Goal: Information Seeking & Learning: Learn about a topic

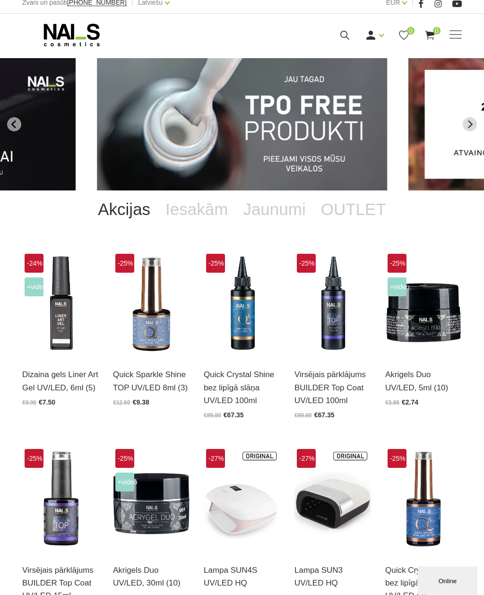
scroll to position [8, 0]
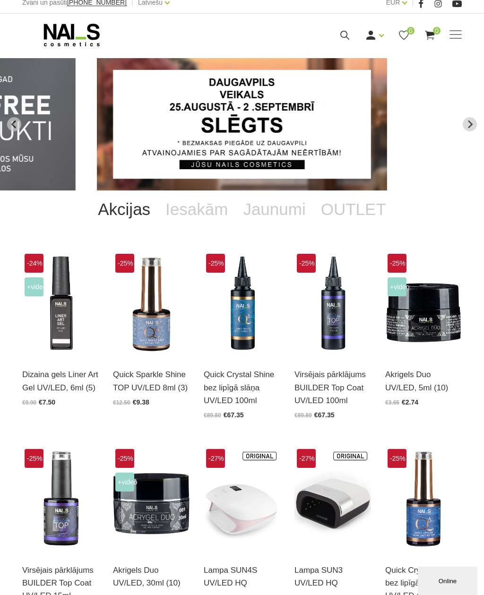
click at [141, 336] on img at bounding box center [151, 303] width 77 height 105
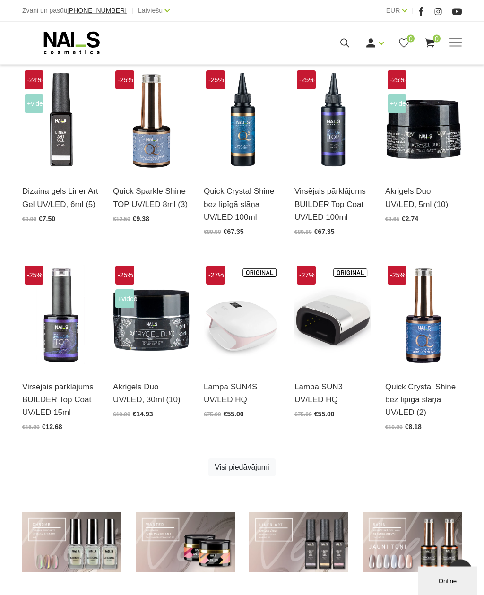
scroll to position [0, 0]
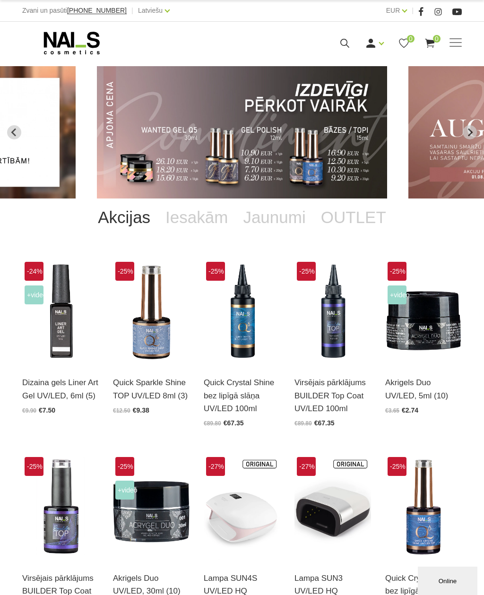
click at [359, 164] on img "4 of 13" at bounding box center [242, 132] width 290 height 132
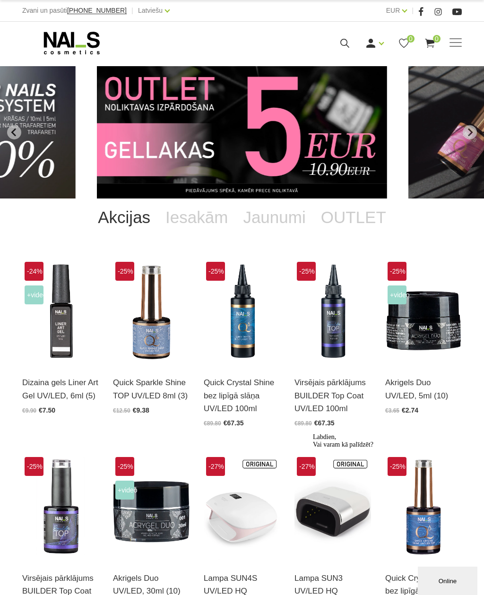
click at [347, 136] on img "12 of 13" at bounding box center [242, 132] width 290 height 132
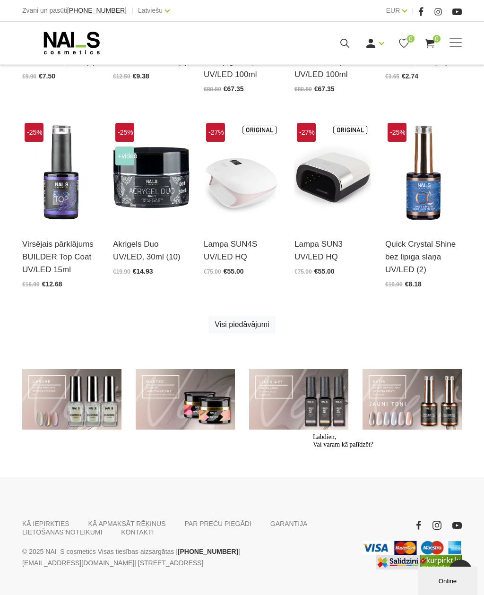
scroll to position [340, 0]
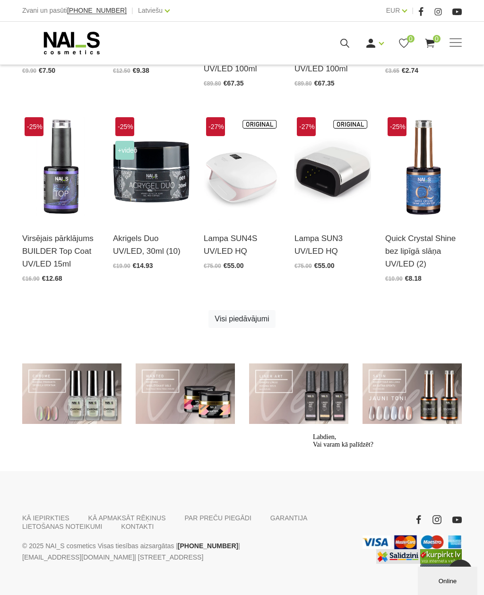
click at [95, 402] on link at bounding box center [71, 394] width 99 height 61
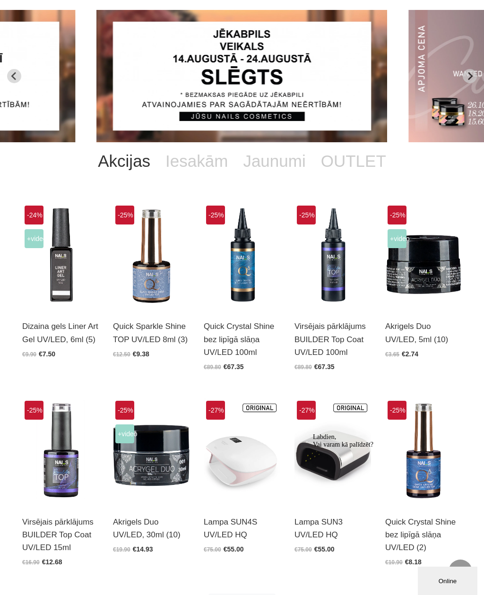
scroll to position [0, 0]
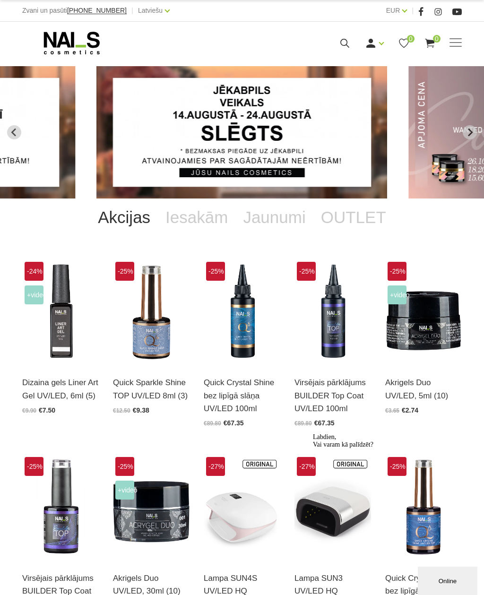
click at [456, 41] on span at bounding box center [456, 42] width 12 height 9
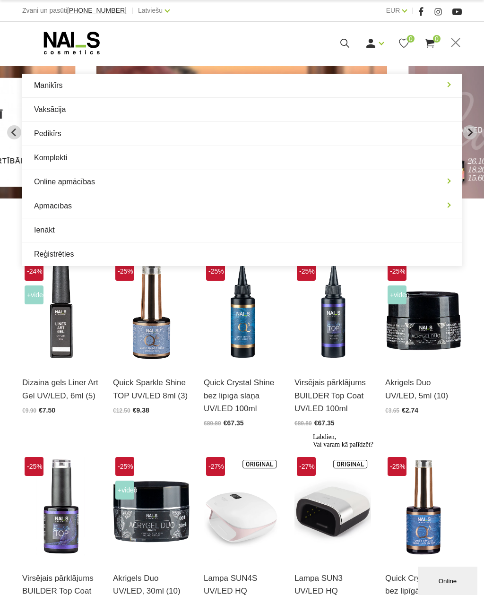
click at [443, 86] on link "Manikīrs" at bounding box center [242, 86] width 440 height 24
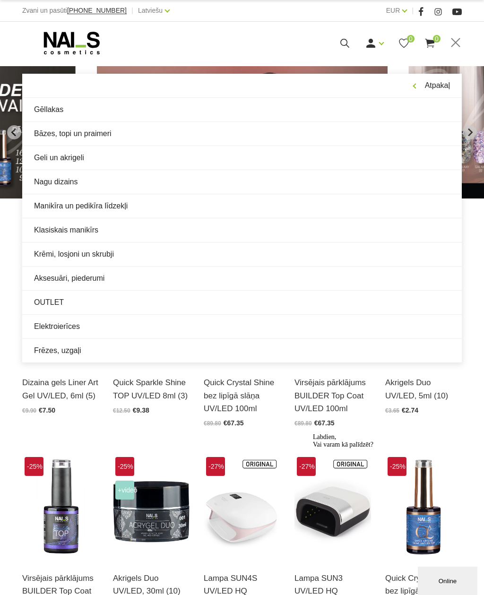
click at [190, 183] on link "Nagu dizains" at bounding box center [242, 182] width 440 height 24
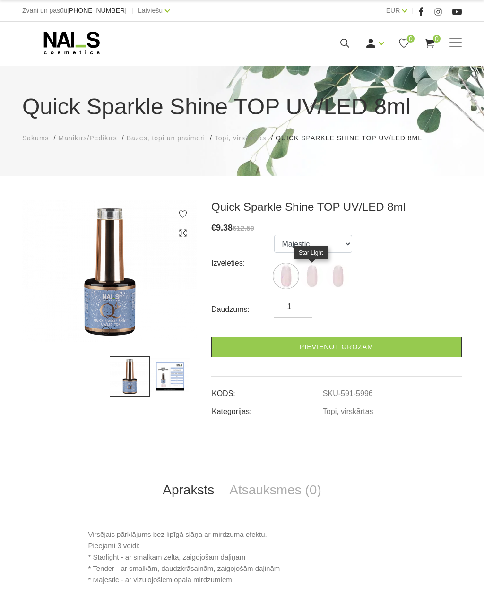
click at [315, 281] on img at bounding box center [312, 276] width 24 height 24
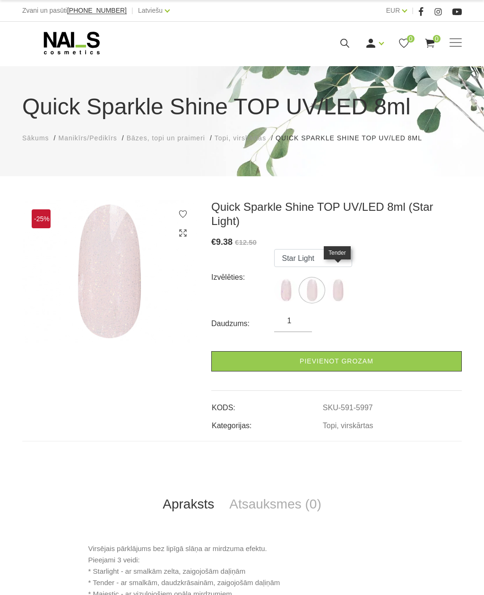
click at [338, 280] on img at bounding box center [338, 290] width 24 height 24
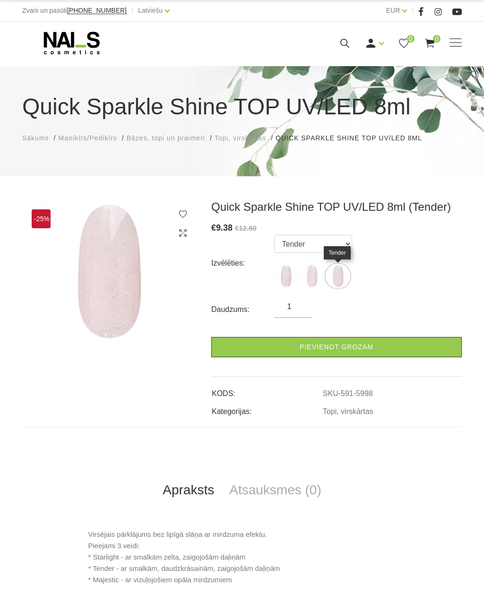
click at [283, 273] on img at bounding box center [286, 276] width 24 height 24
select select "5996"
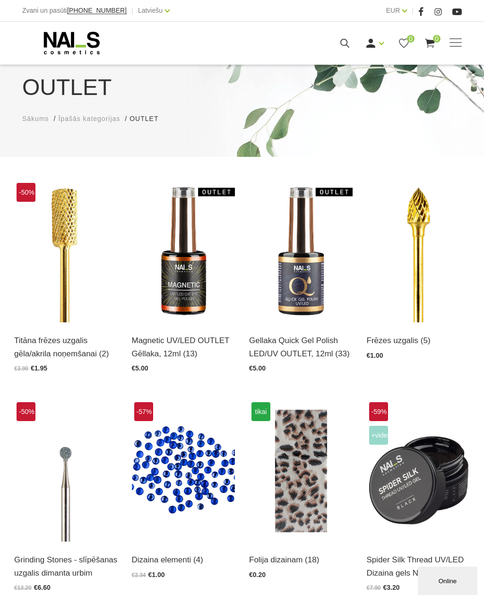
scroll to position [64, 0]
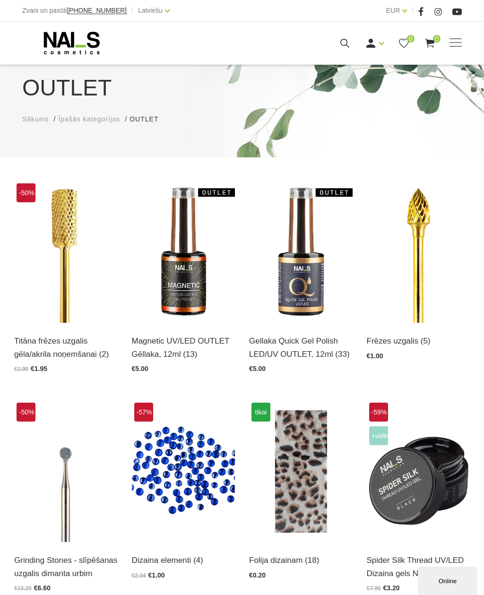
click at [168, 287] on img at bounding box center [184, 252] width 104 height 142
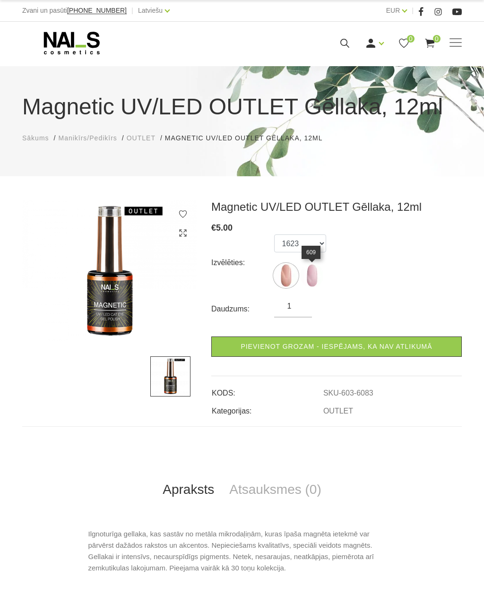
click at [319, 283] on img at bounding box center [312, 276] width 24 height 24
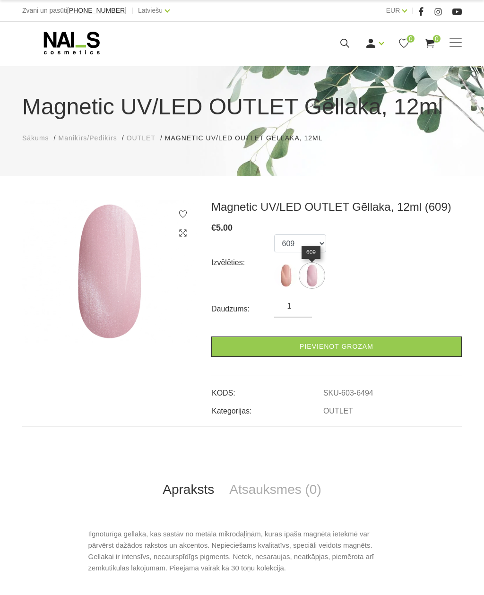
click at [285, 273] on img at bounding box center [286, 276] width 24 height 24
select select "6448"
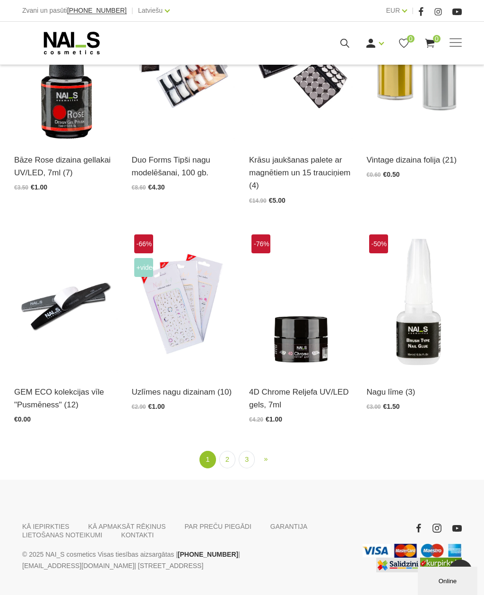
scroll to position [1143, 0]
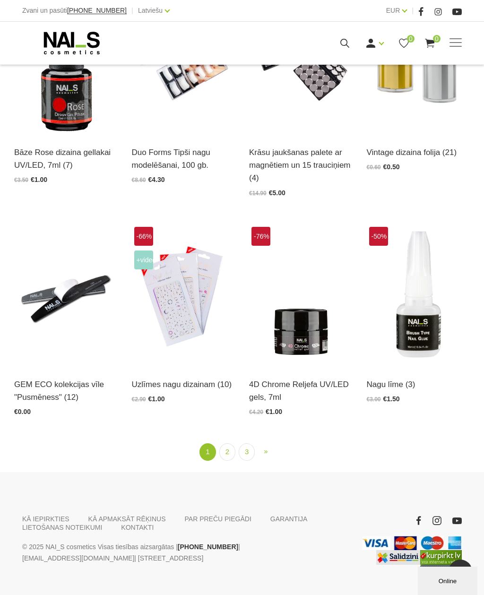
click at [307, 327] on img at bounding box center [301, 296] width 104 height 142
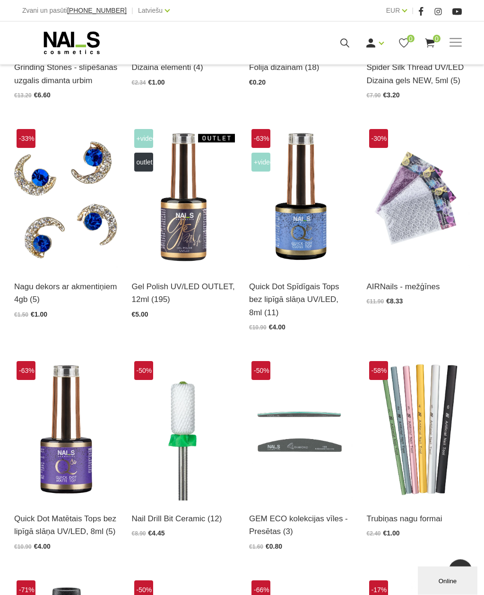
scroll to position [546, 0]
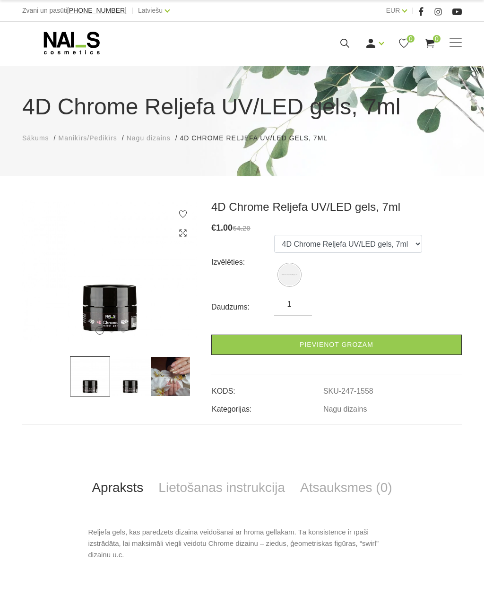
click at [128, 391] on img at bounding box center [130, 376] width 40 height 40
click at [173, 383] on img at bounding box center [170, 376] width 40 height 40
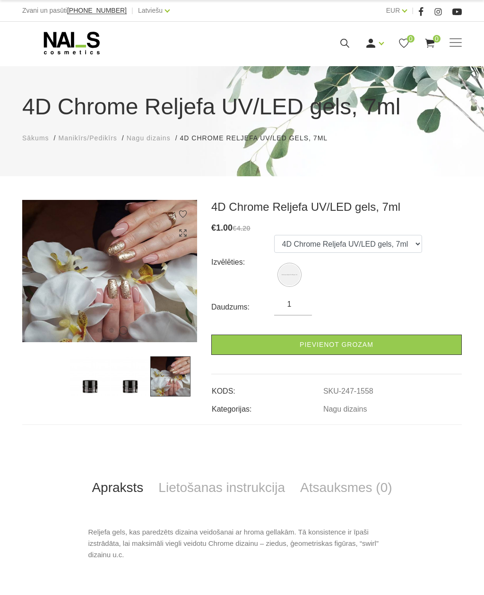
click at [92, 380] on img at bounding box center [90, 376] width 40 height 40
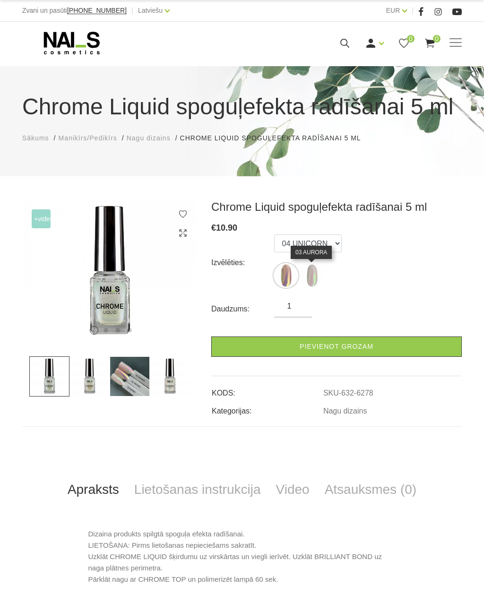
click at [320, 280] on img at bounding box center [312, 276] width 24 height 24
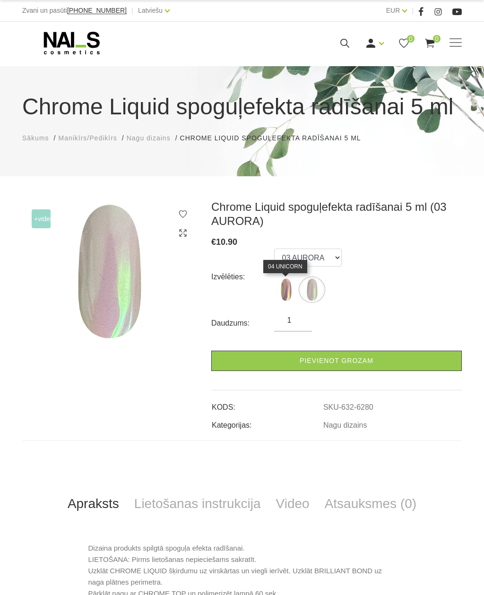
click at [286, 279] on img at bounding box center [286, 290] width 24 height 24
select select "6278"
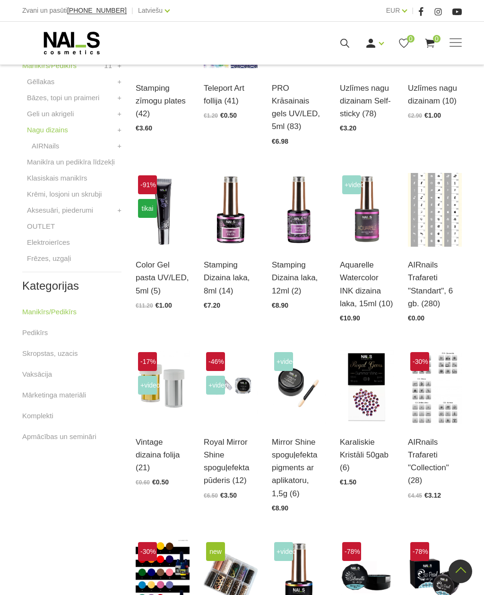
scroll to position [282, 0]
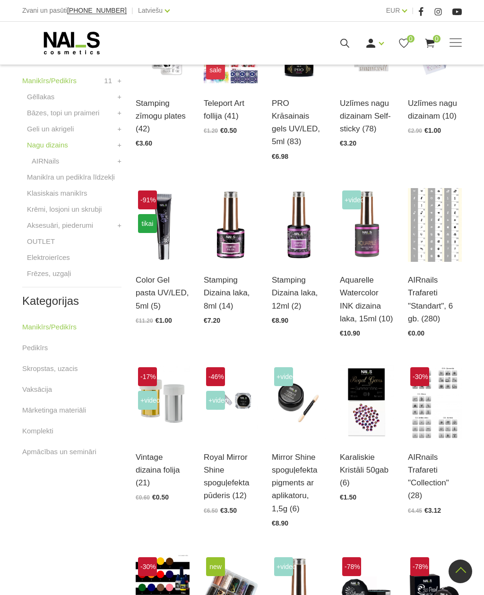
click at [372, 251] on img at bounding box center [367, 225] width 54 height 74
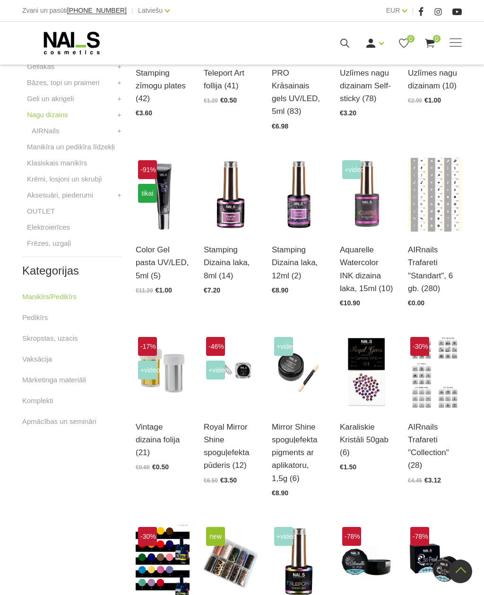
click at [362, 227] on img at bounding box center [367, 195] width 54 height 74
click at [238, 226] on img at bounding box center [231, 195] width 54 height 74
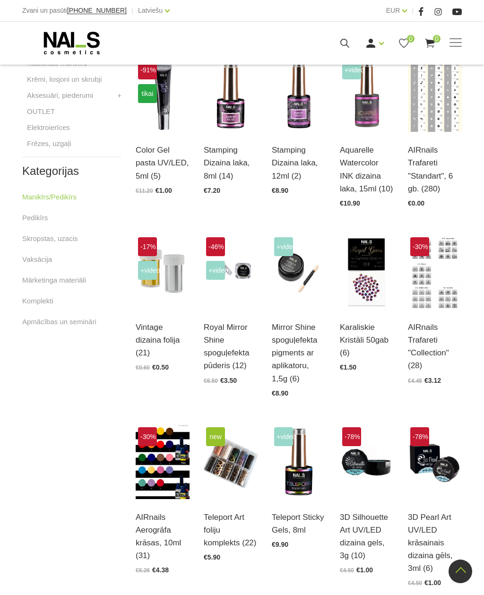
scroll to position [423, 0]
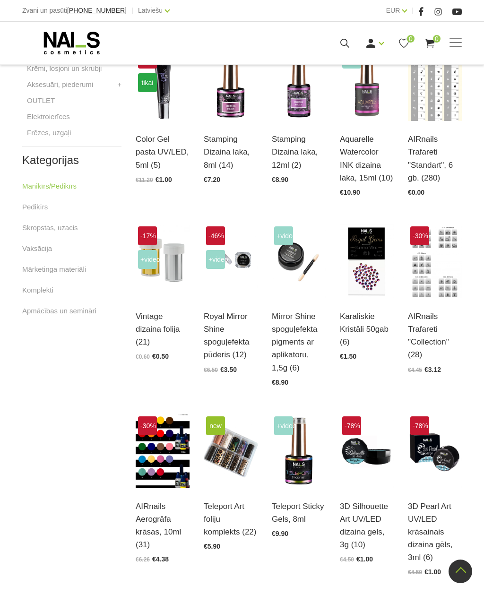
click at [286, 253] on img at bounding box center [299, 261] width 54 height 74
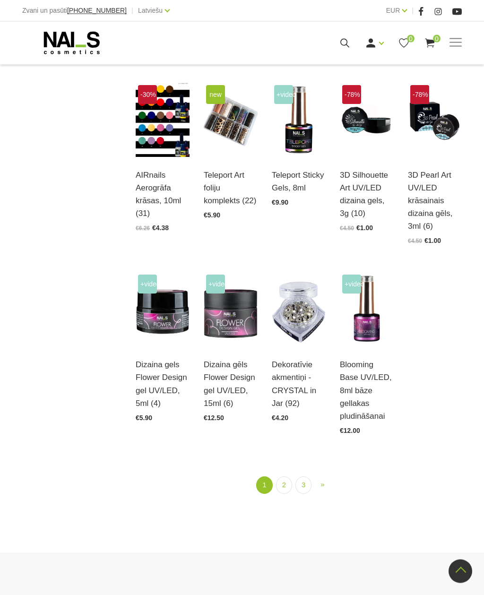
scroll to position [754, 0]
click at [234, 333] on img at bounding box center [231, 309] width 54 height 74
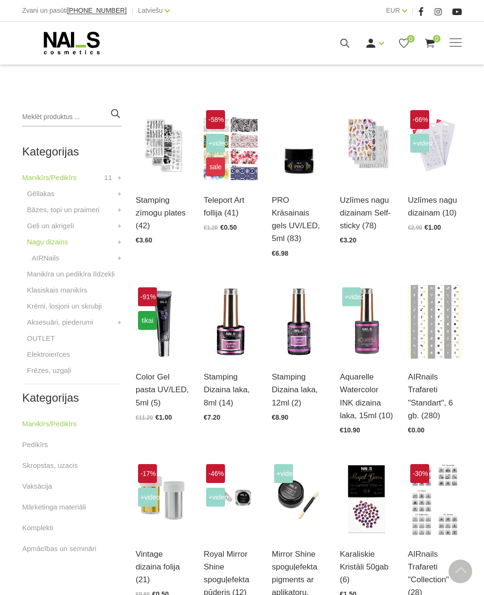
scroll to position [186, 0]
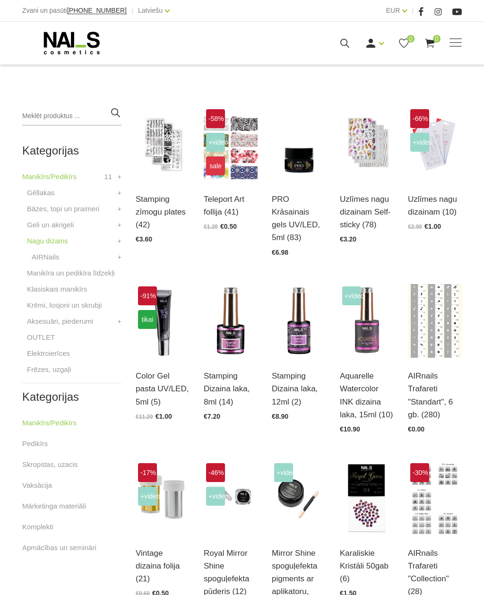
click at [84, 325] on link "Aksesuāri, piederumi" at bounding box center [60, 321] width 66 height 11
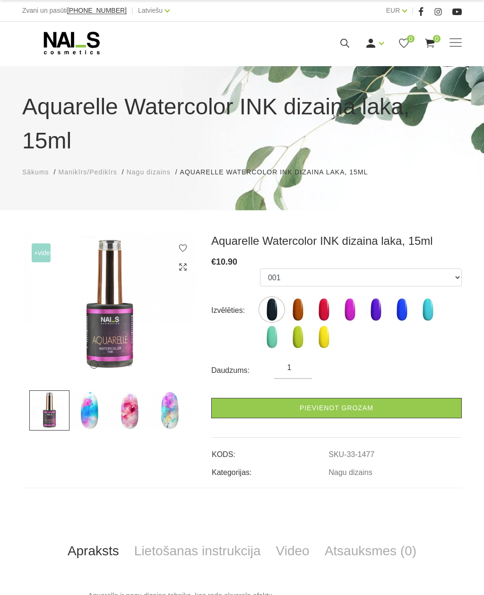
click at [303, 298] on img at bounding box center [298, 310] width 24 height 24
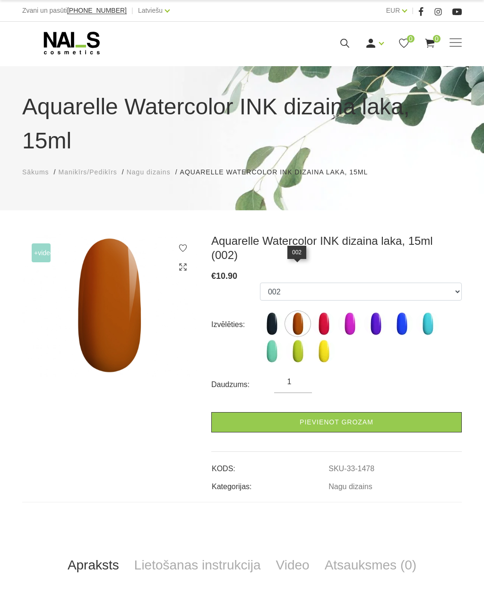
click at [272, 312] on img at bounding box center [272, 324] width 24 height 24
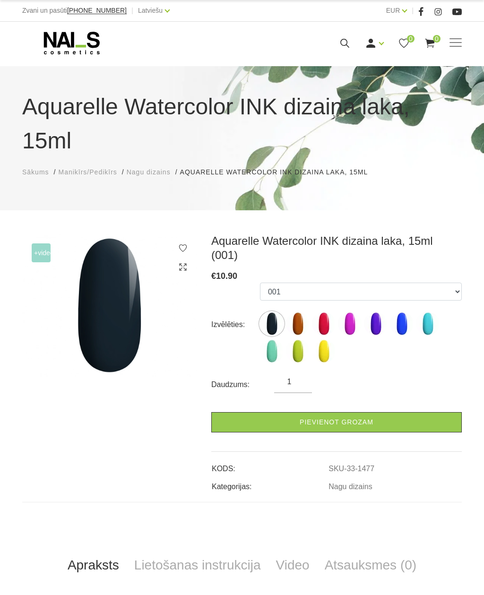
click at [131, 310] on img at bounding box center [109, 305] width 175 height 143
click at [347, 283] on select "001 002 004 006 007 008 009 010 011 012" at bounding box center [361, 292] width 202 height 18
click at [418, 312] on img at bounding box center [428, 324] width 24 height 24
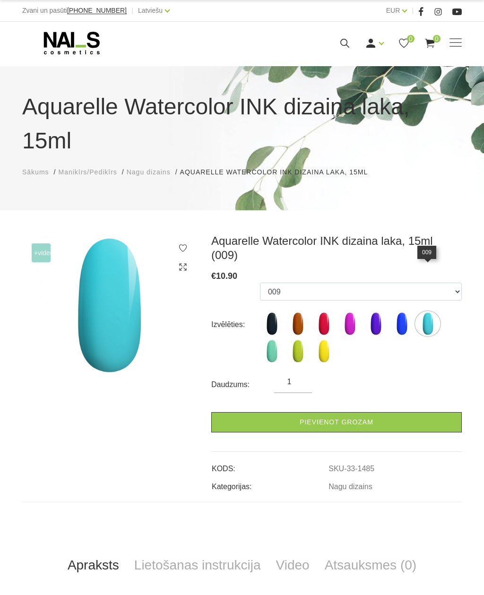
click at [304, 339] on img at bounding box center [298, 351] width 24 height 24
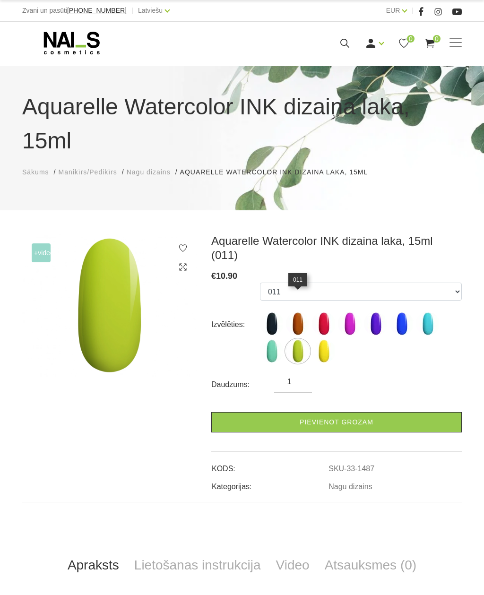
click at [328, 339] on img at bounding box center [324, 351] width 24 height 24
select select "1488"
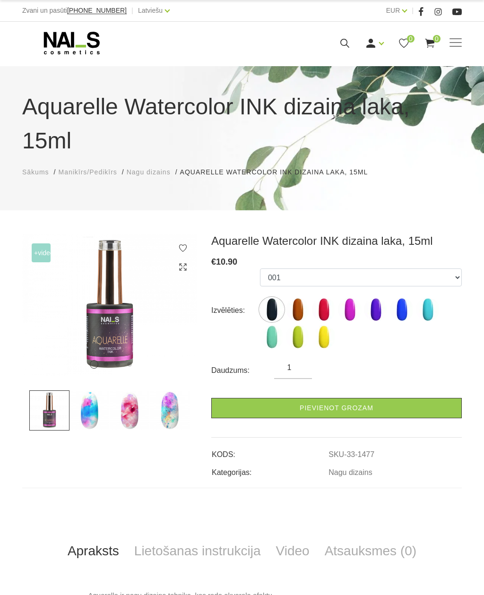
click at [87, 390] on img at bounding box center [89, 410] width 40 height 40
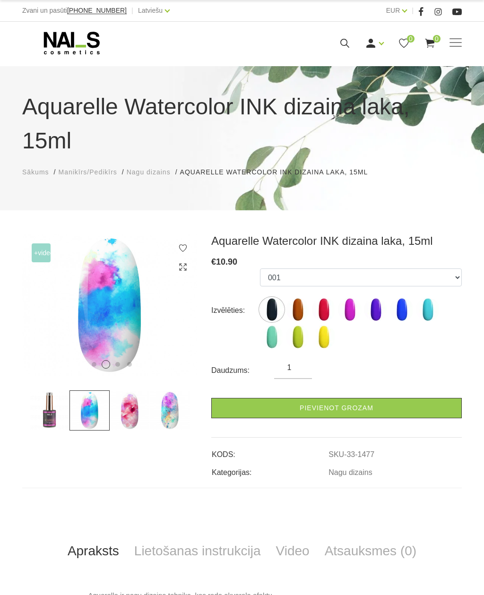
click at [129, 390] on img at bounding box center [130, 410] width 40 height 40
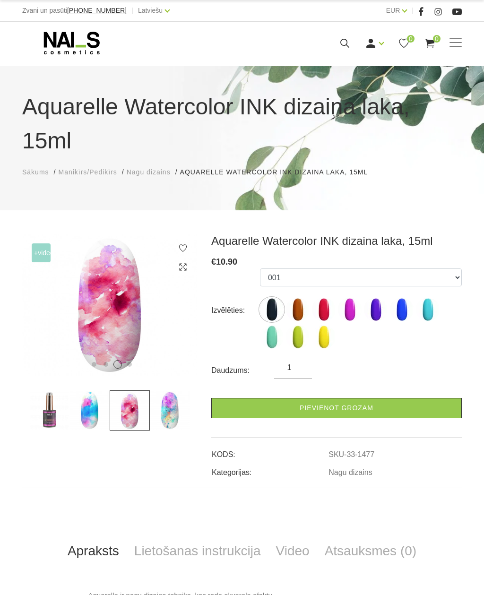
click at [173, 390] on img at bounding box center [170, 410] width 40 height 40
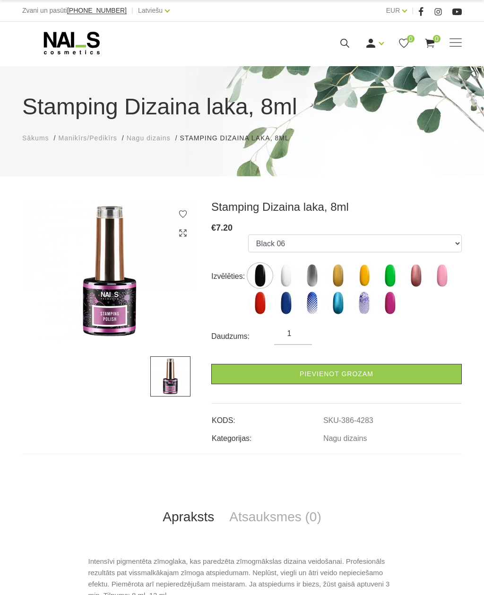
click at [313, 314] on img at bounding box center [312, 303] width 24 height 24
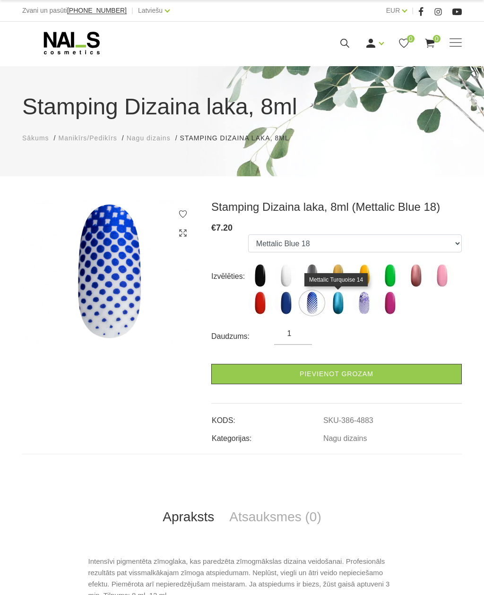
click at [338, 310] on img at bounding box center [338, 303] width 24 height 24
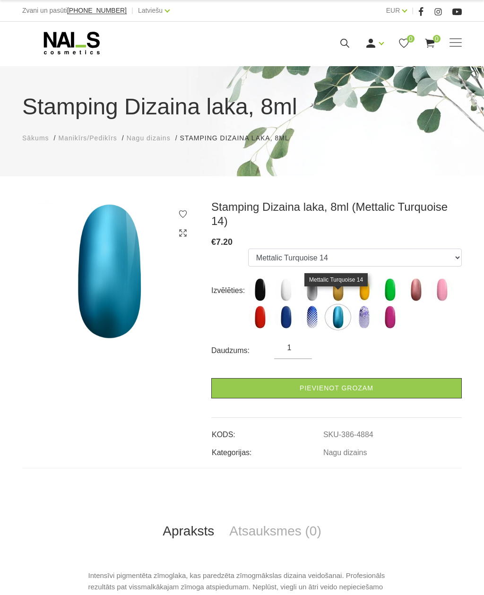
click at [367, 308] on img at bounding box center [364, 317] width 24 height 24
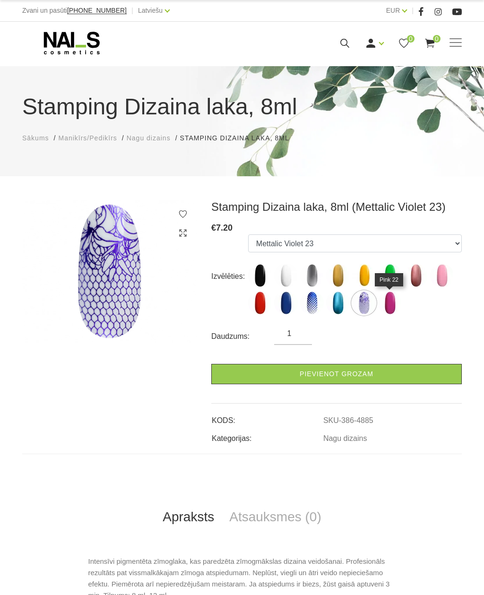
click at [393, 302] on img at bounding box center [390, 303] width 24 height 24
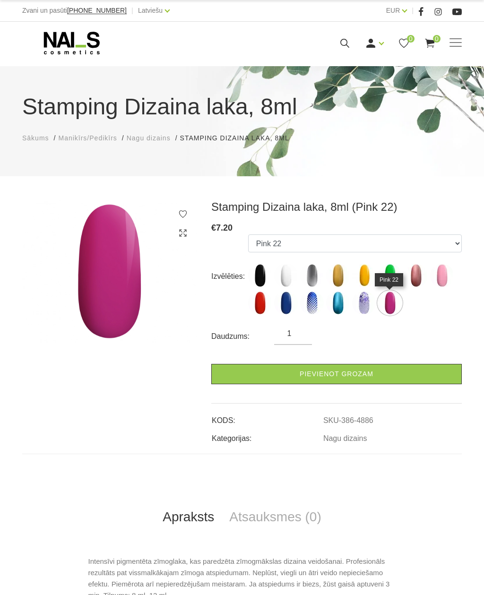
click at [257, 278] on img at bounding box center [260, 276] width 24 height 24
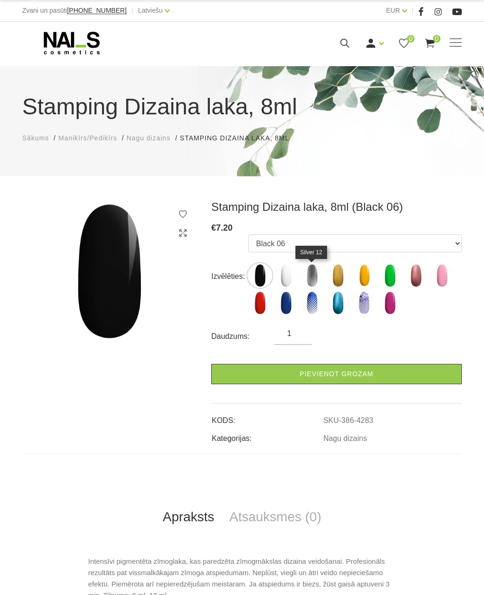
click at [316, 280] on img at bounding box center [312, 276] width 24 height 24
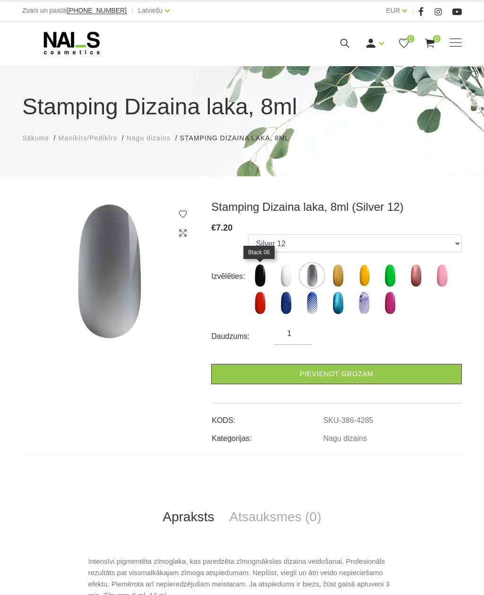
click at [268, 276] on img at bounding box center [260, 276] width 24 height 24
select select "4283"
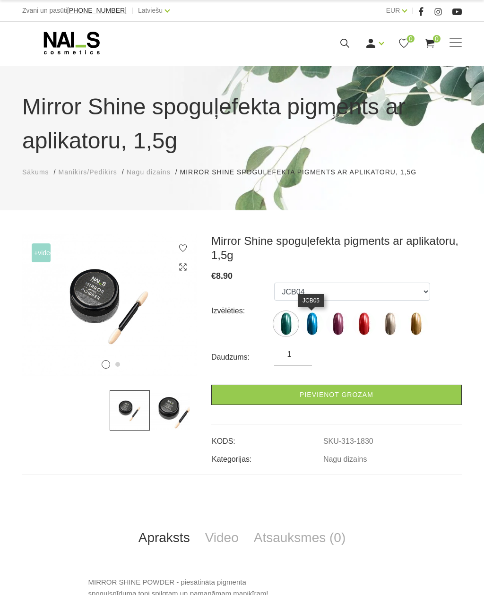
click at [318, 325] on img at bounding box center [312, 324] width 24 height 24
select select "1831"
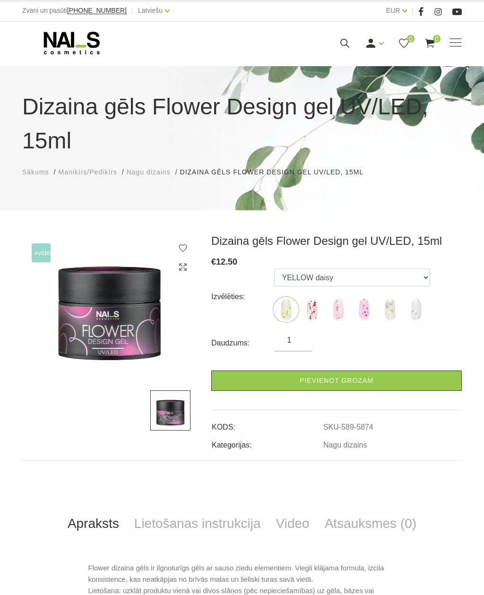
click at [314, 298] on img at bounding box center [312, 310] width 24 height 24
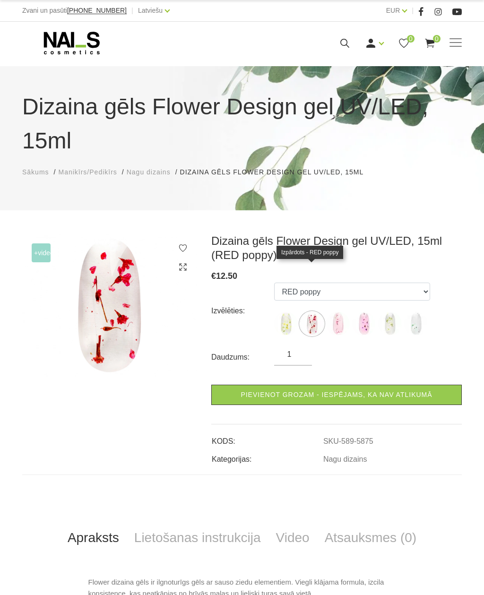
click at [286, 283] on ul "YELLOW daisy RED poppy PINK cherry LILAC lavander [PERSON_NAME] BLUE cornflower" at bounding box center [352, 311] width 156 height 57
click at [301, 312] on img at bounding box center [312, 324] width 24 height 24
click at [344, 312] on img at bounding box center [338, 324] width 24 height 24
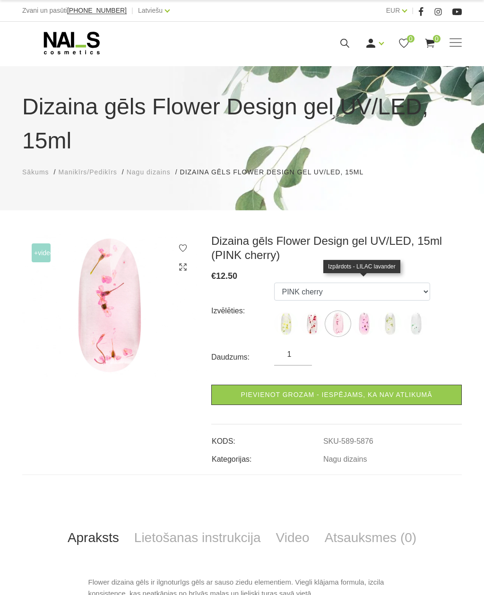
click at [368, 312] on img at bounding box center [364, 324] width 24 height 24
select select "5877"
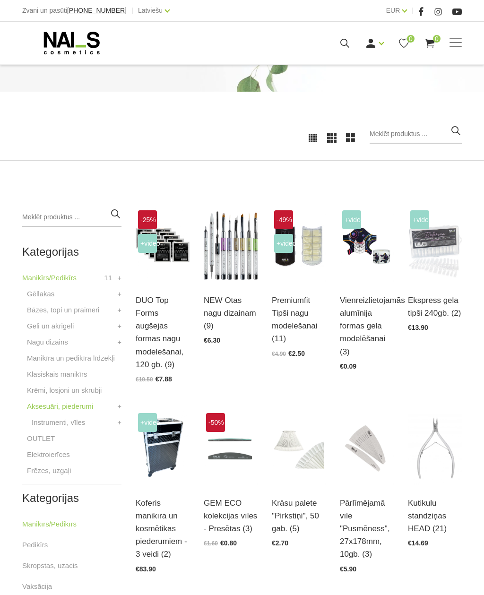
scroll to position [85, 0]
click at [43, 307] on link "Bāzes, topi un praimeri" at bounding box center [63, 309] width 72 height 11
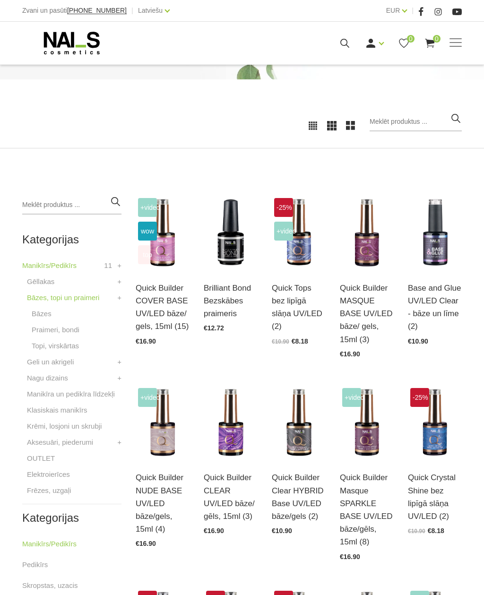
scroll to position [104, 0]
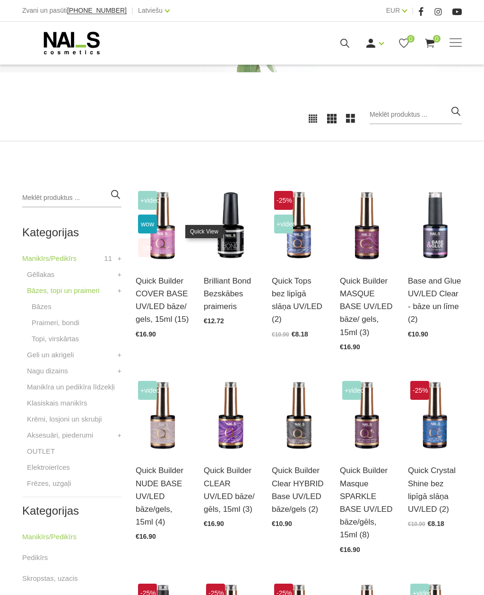
click at [234, 255] on img at bounding box center [231, 226] width 54 height 74
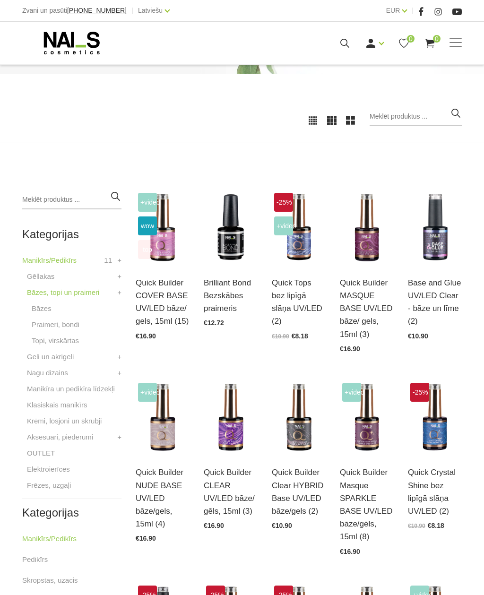
scroll to position [100, 0]
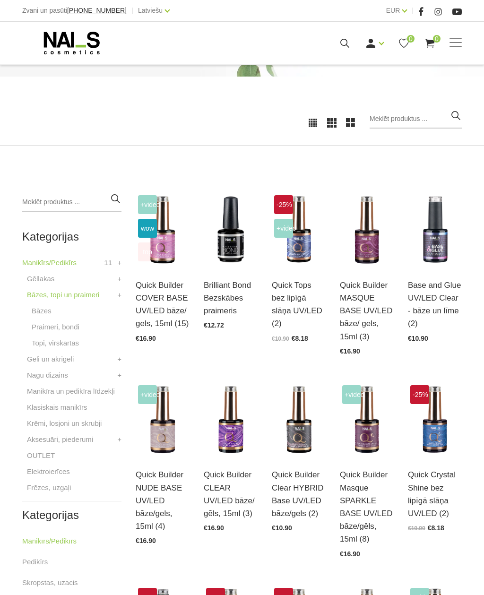
click at [435, 255] on img at bounding box center [435, 230] width 54 height 74
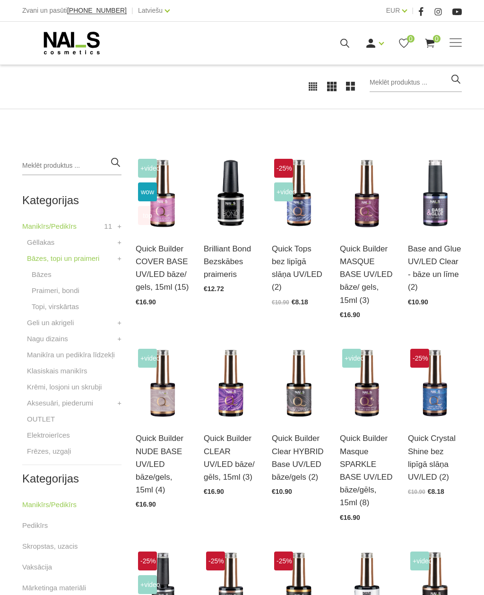
scroll to position [112, 0]
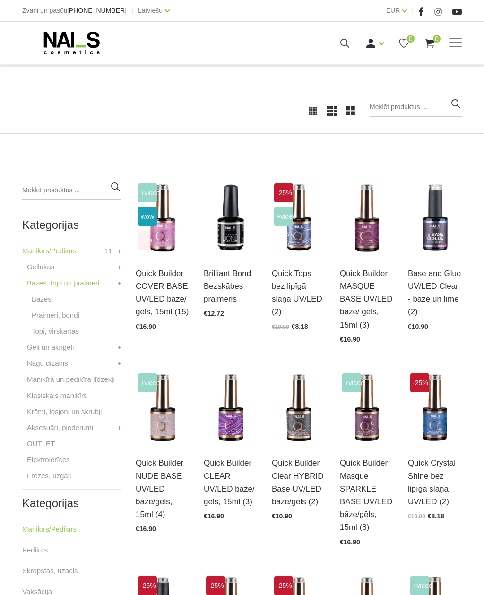
click at [228, 244] on img at bounding box center [231, 218] width 54 height 74
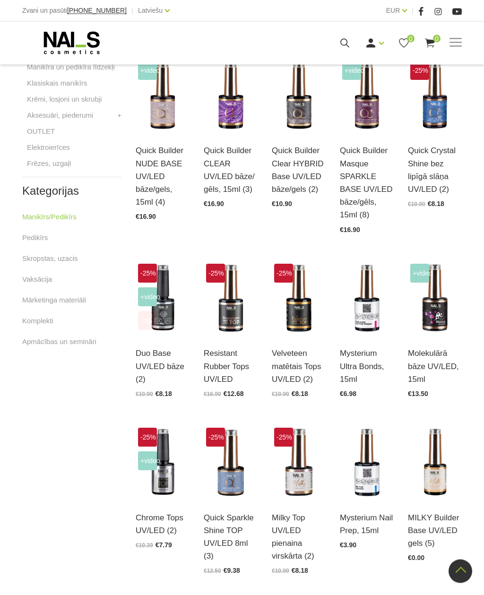
scroll to position [426, 0]
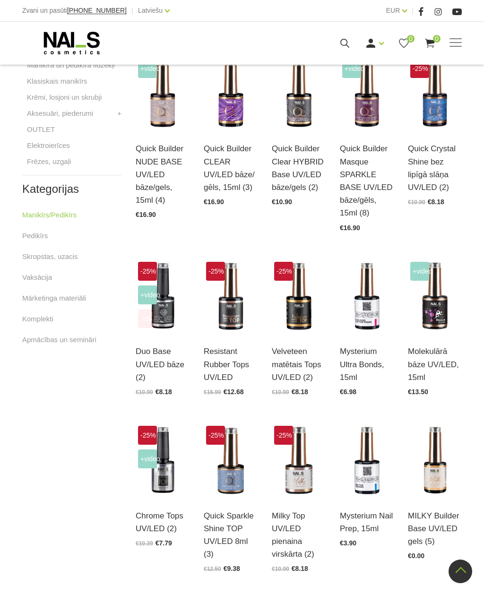
click at [231, 321] on img at bounding box center [231, 297] width 54 height 74
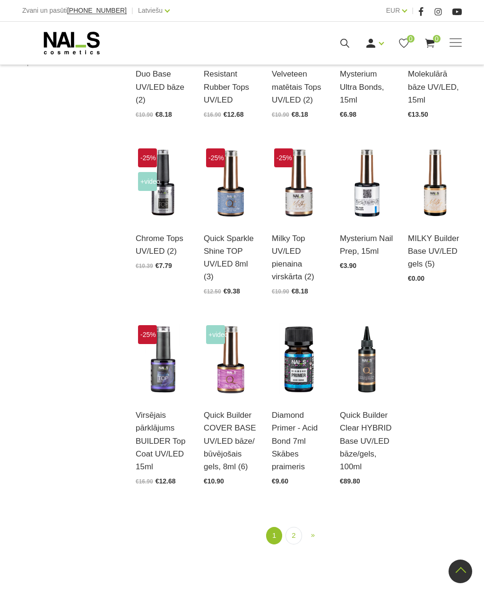
scroll to position [707, 0]
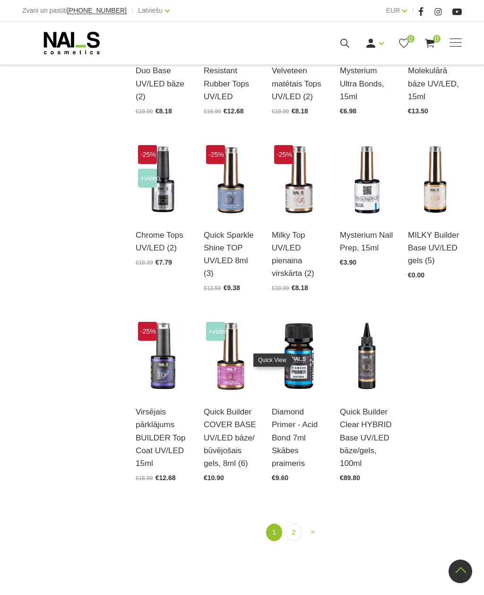
click at [295, 378] on img at bounding box center [299, 357] width 54 height 74
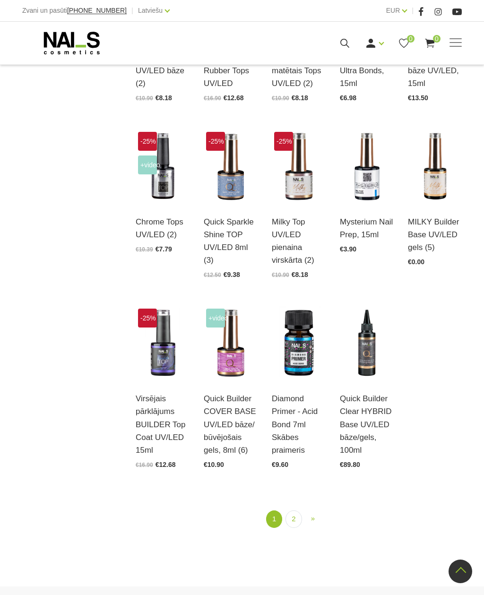
scroll to position [719, 0]
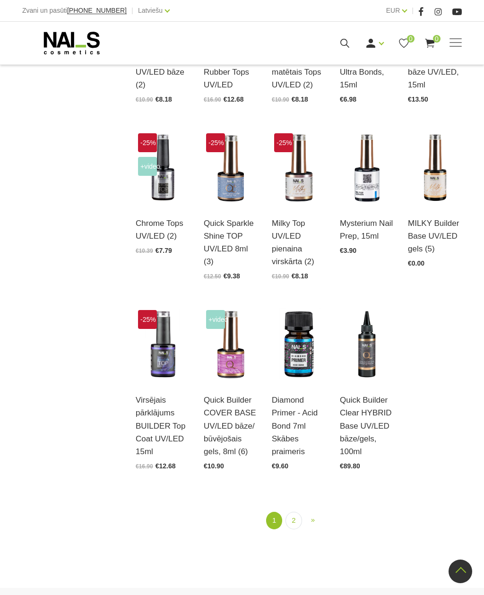
click at [155, 194] on img at bounding box center [163, 168] width 54 height 74
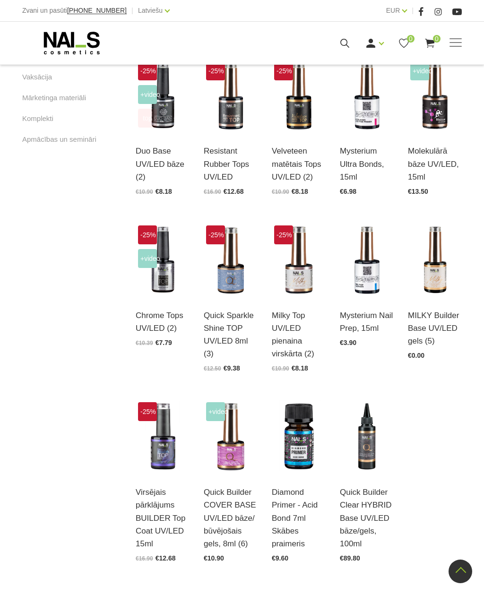
scroll to position [626, 0]
click at [219, 285] on img at bounding box center [231, 261] width 54 height 74
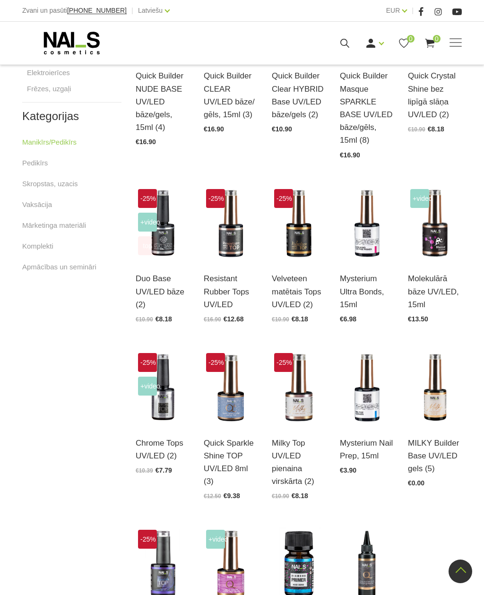
scroll to position [500, 0]
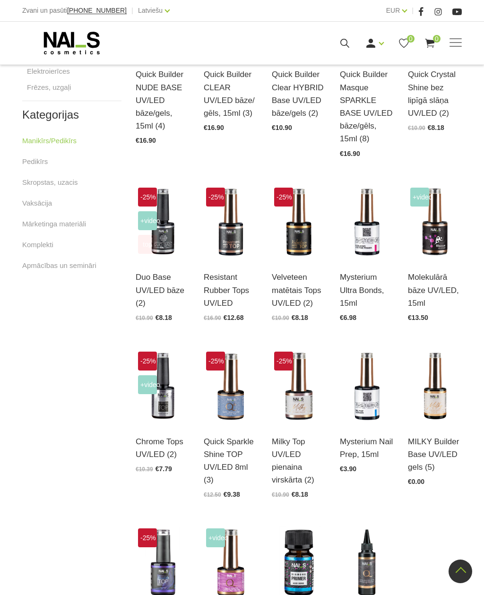
click at [294, 251] on img at bounding box center [299, 222] width 54 height 74
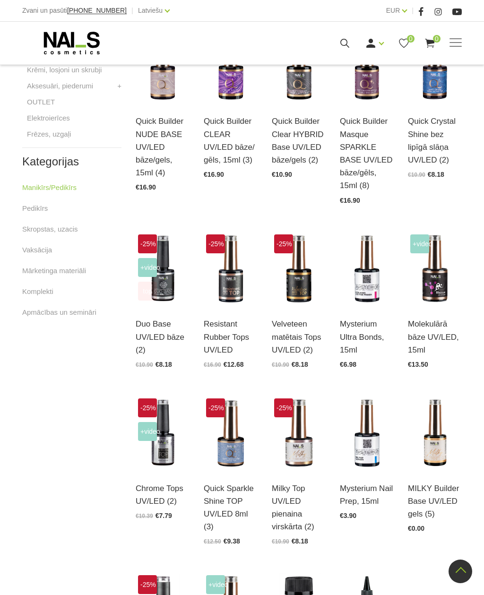
scroll to position [454, 0]
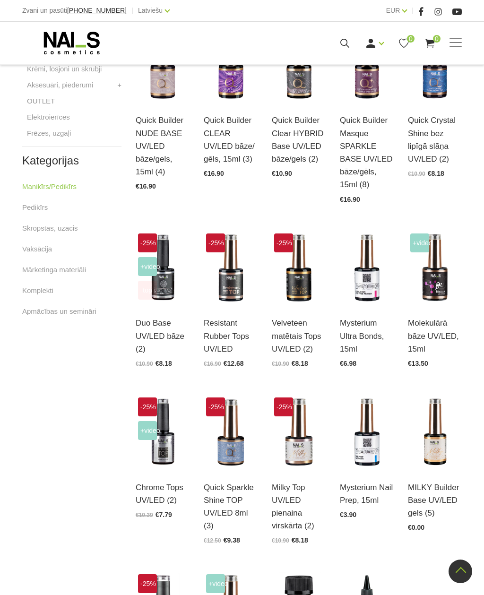
click at [154, 294] on span "top" at bounding box center [147, 290] width 19 height 19
click at [158, 291] on img at bounding box center [163, 268] width 54 height 74
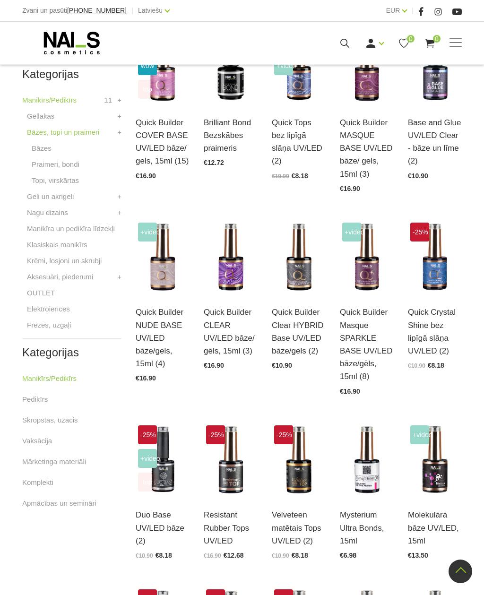
scroll to position [243, 0]
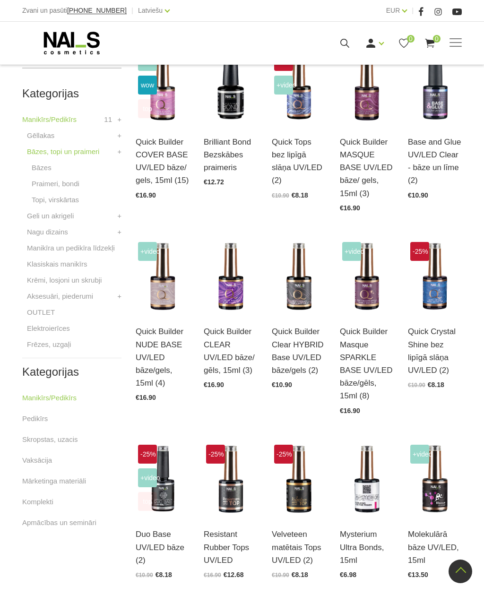
click at [369, 306] on img at bounding box center [367, 277] width 54 height 74
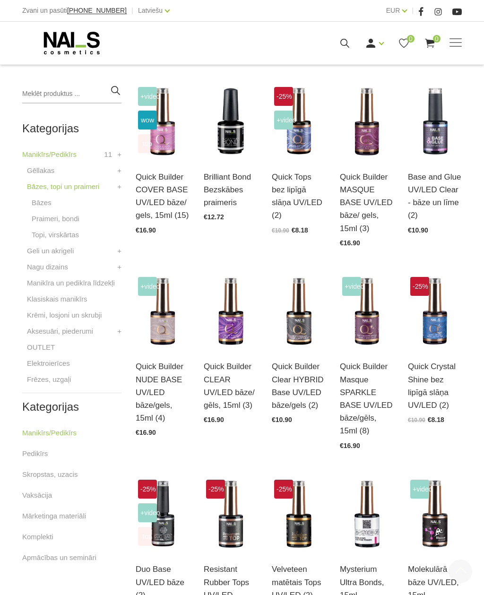
scroll to position [209, 0]
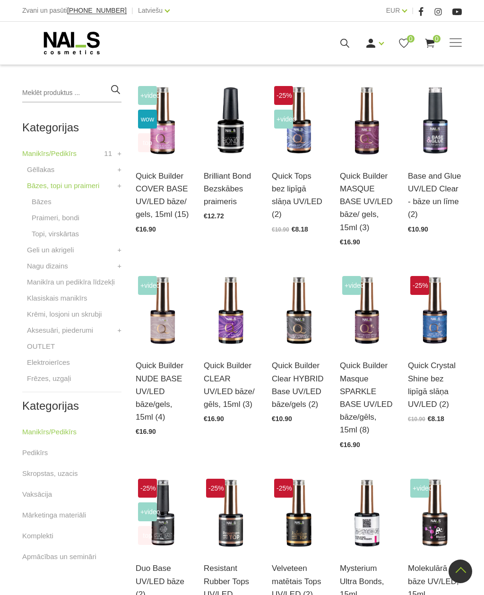
click at [161, 333] on img at bounding box center [163, 311] width 54 height 74
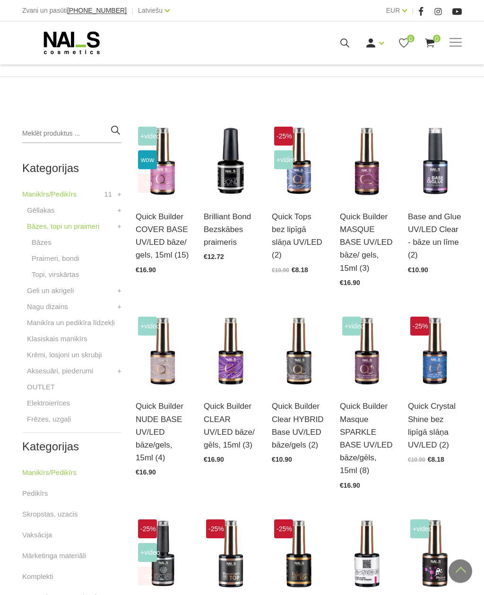
scroll to position [168, 0]
click at [291, 187] on img at bounding box center [299, 162] width 54 height 74
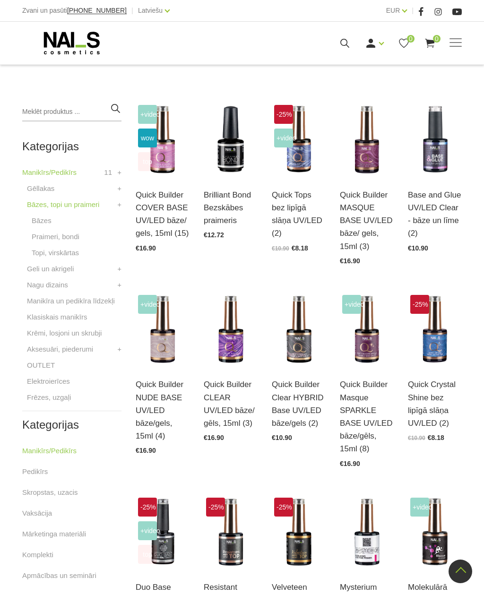
scroll to position [181, 0]
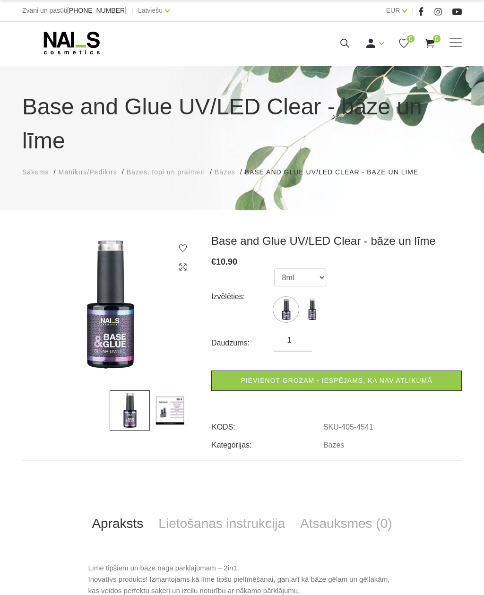
click at [178, 390] on img at bounding box center [170, 410] width 40 height 40
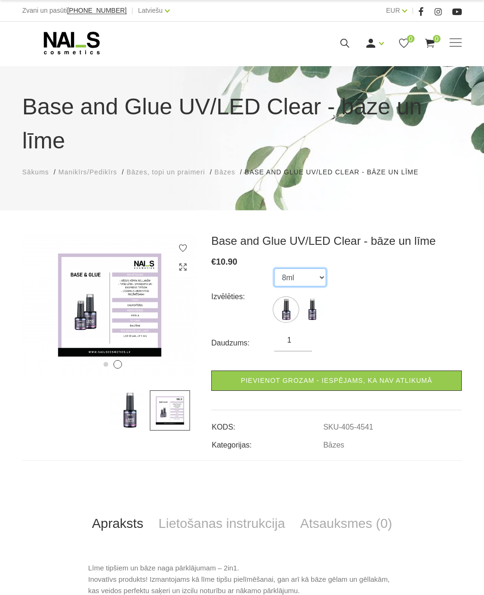
click at [312, 269] on select "8ml 15ml" at bounding box center [300, 278] width 52 height 18
select select "4542"
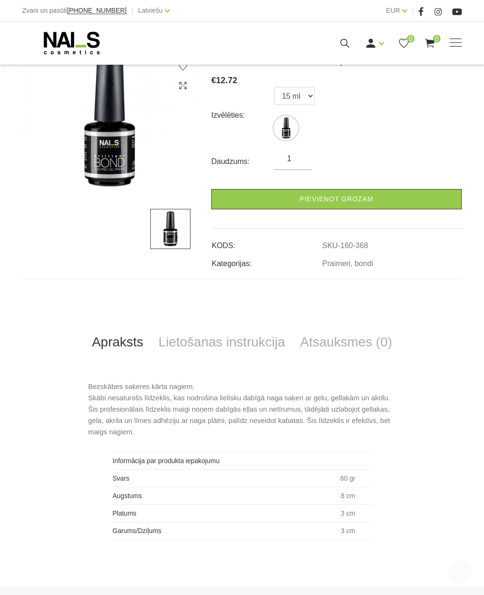
scroll to position [147, 0]
click at [224, 345] on link "Lietošanas instrukcija" at bounding box center [222, 342] width 142 height 31
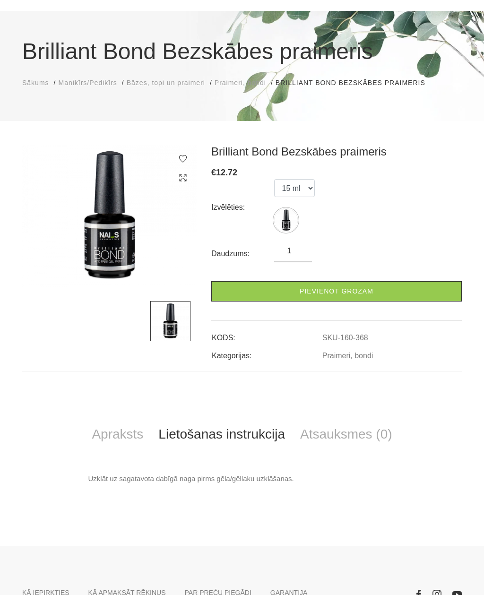
scroll to position [55, 0]
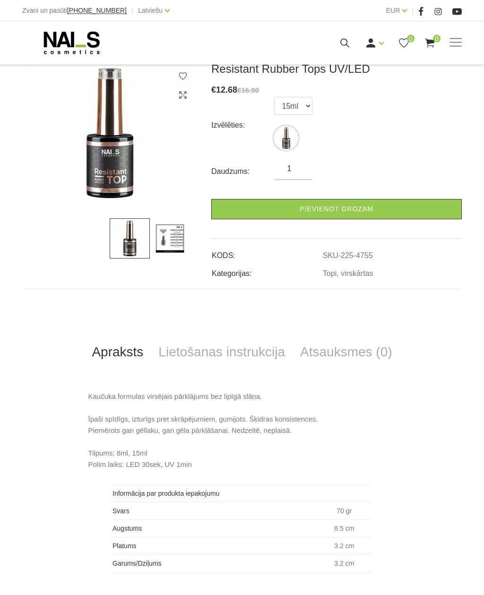
scroll to position [138, 0]
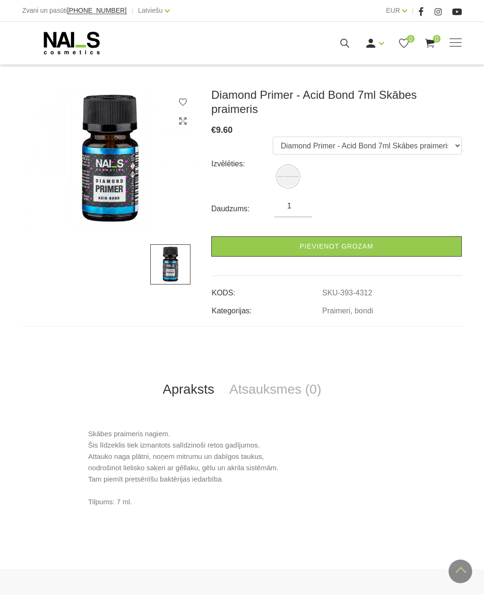
scroll to position [154, 0]
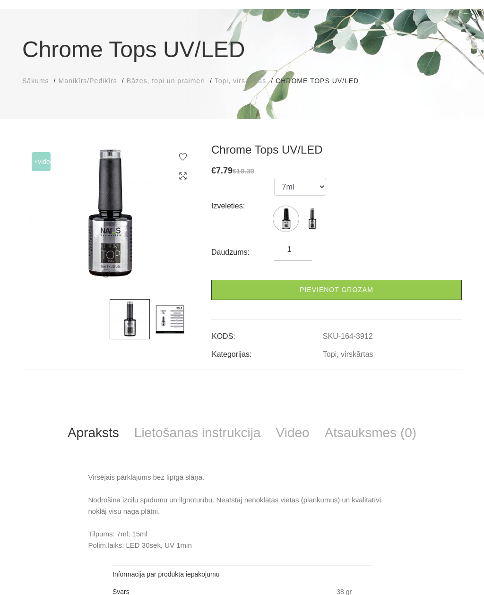
scroll to position [56, 0]
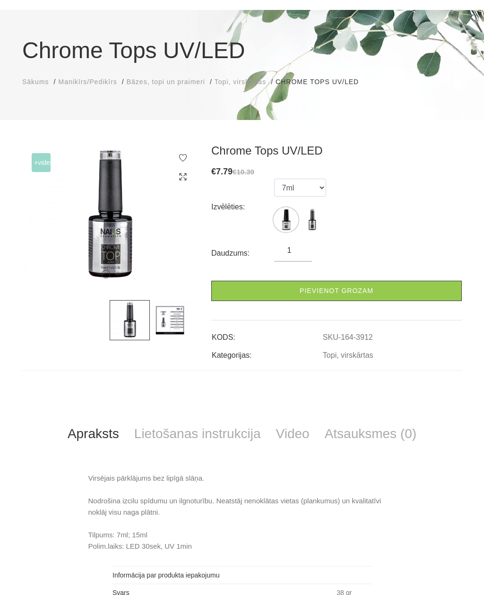
click at [301, 234] on ul "7ml 15ml" at bounding box center [300, 207] width 52 height 57
click at [317, 217] on img at bounding box center [312, 220] width 24 height 24
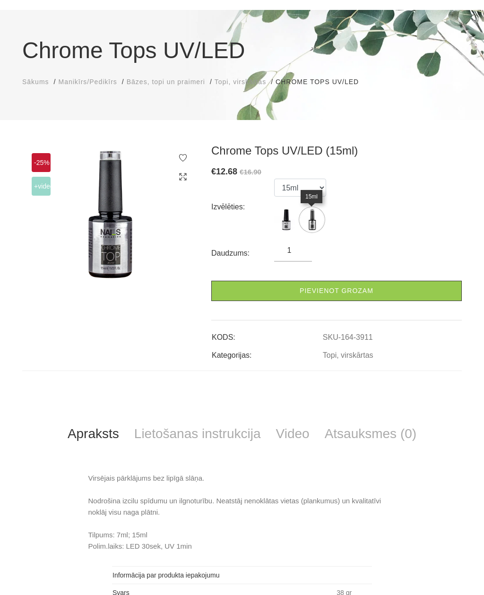
click at [287, 222] on img at bounding box center [286, 220] width 24 height 24
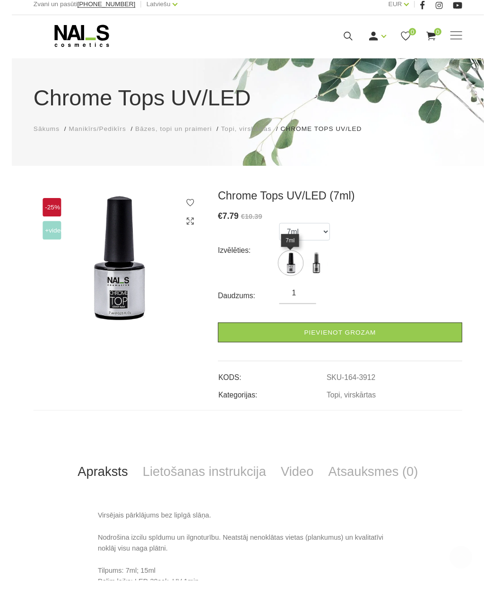
scroll to position [44, 0]
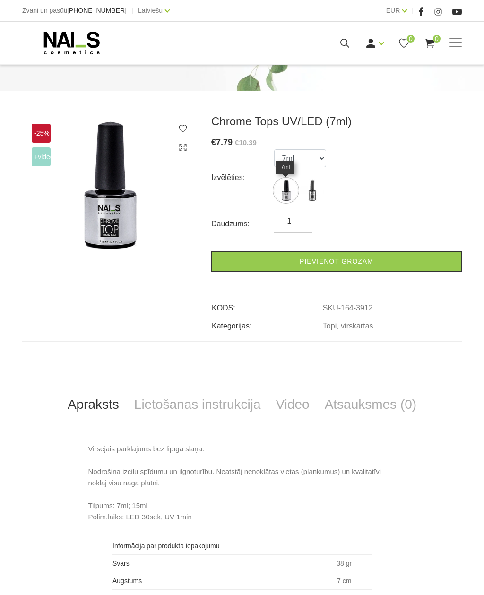
click at [170, 401] on link "Lietošanas instrukcija" at bounding box center [198, 404] width 142 height 31
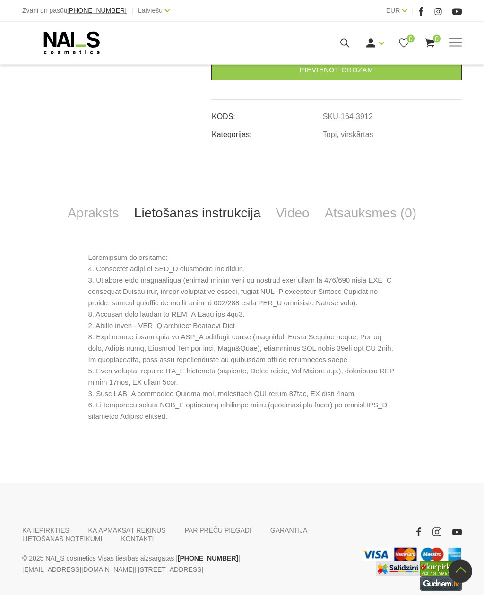
scroll to position [290, 0]
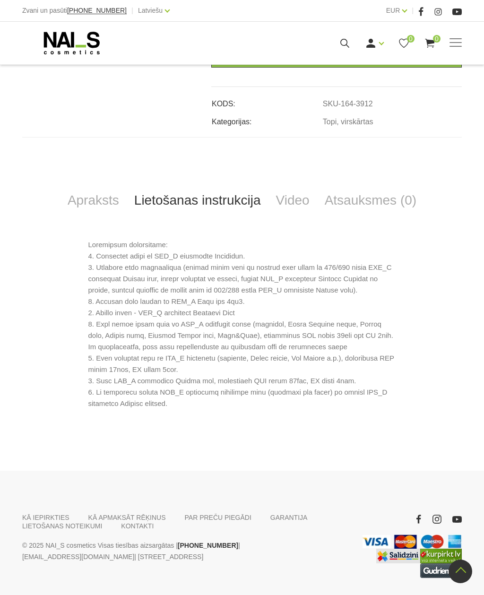
click at [87, 203] on link "Apraksts" at bounding box center [93, 200] width 67 height 31
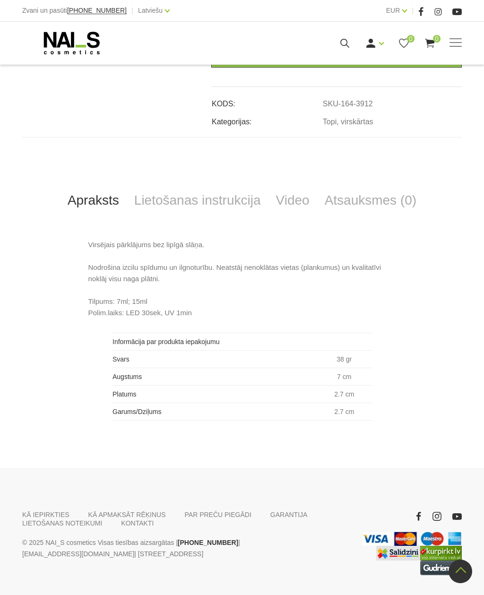
click at [223, 199] on link "Lietošanas instrukcija" at bounding box center [198, 200] width 142 height 31
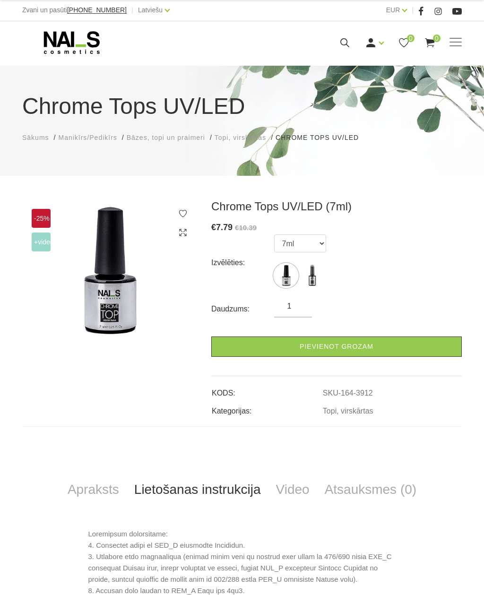
scroll to position [0, 0]
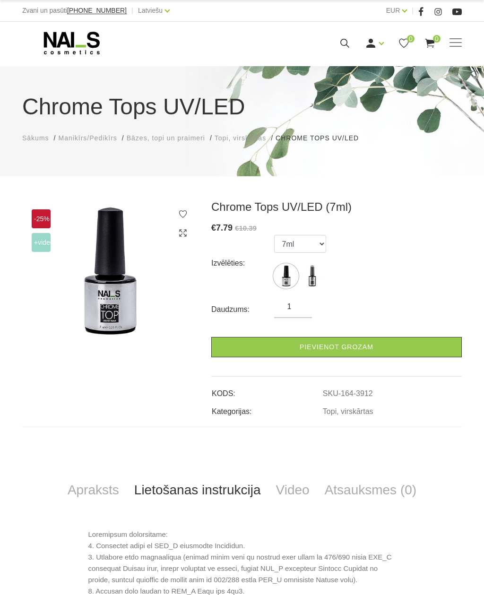
click at [319, 274] on img at bounding box center [312, 276] width 24 height 24
select select "3911"
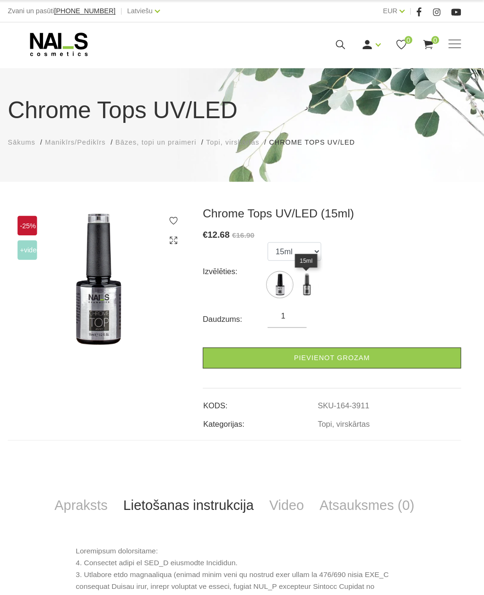
scroll to position [0, 0]
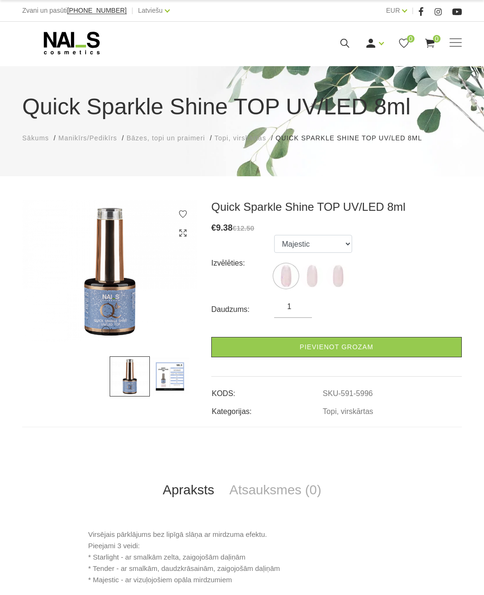
click at [307, 279] on img at bounding box center [312, 276] width 24 height 24
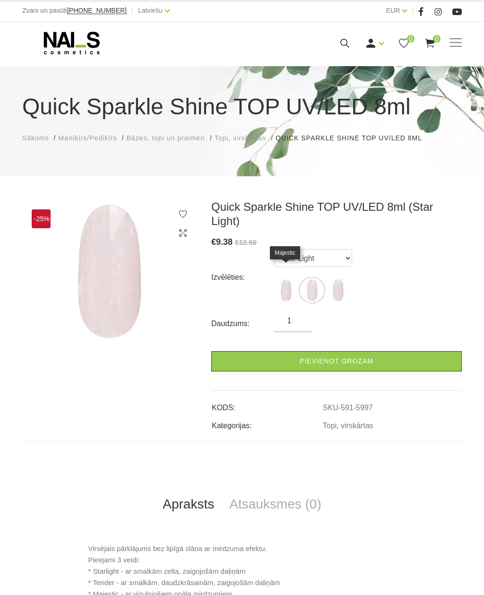
click at [277, 278] on img at bounding box center [286, 290] width 24 height 24
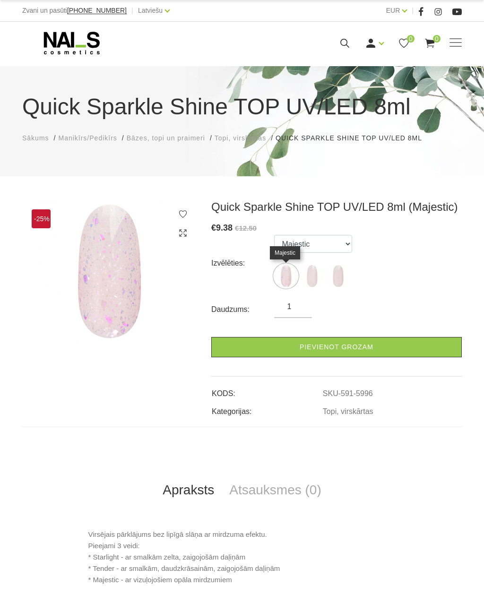
click at [333, 279] on img at bounding box center [338, 276] width 24 height 24
select select "5998"
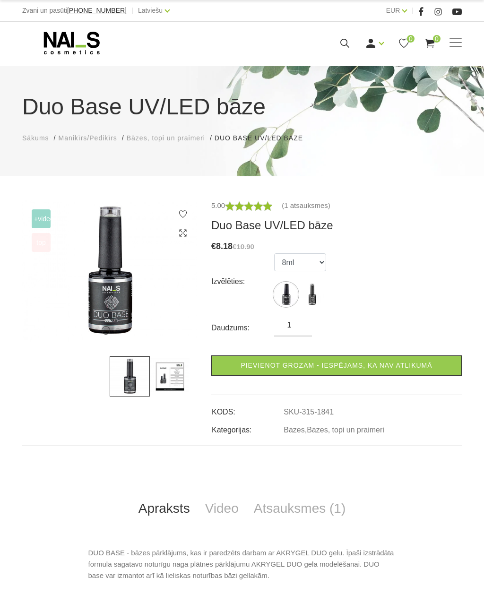
click at [165, 378] on img at bounding box center [170, 376] width 40 height 40
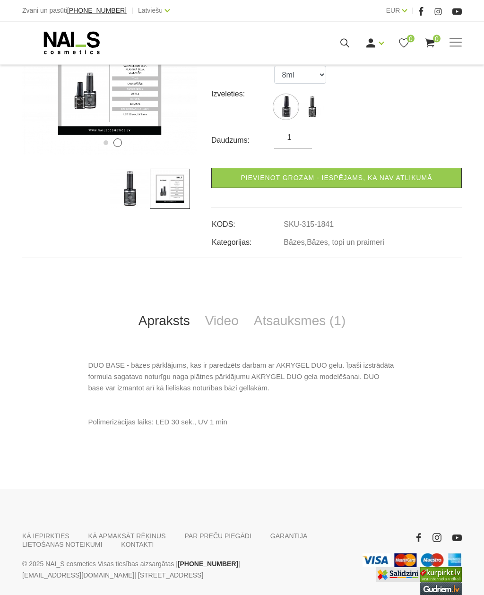
scroll to position [188, 0]
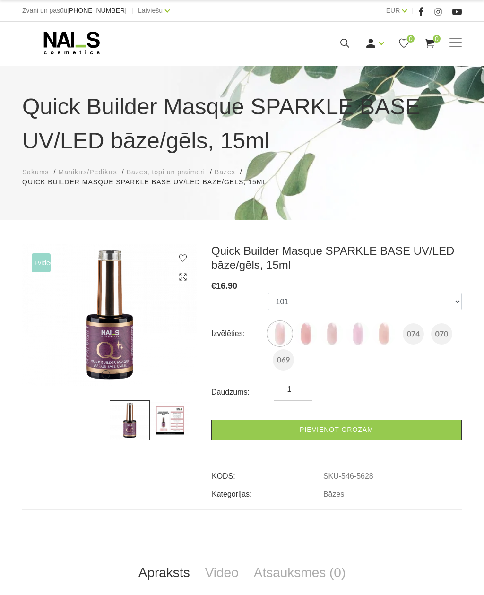
click at [296, 330] on img at bounding box center [306, 334] width 24 height 24
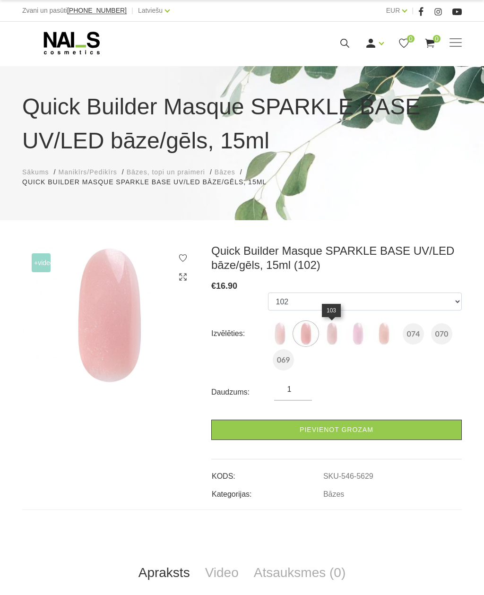
click at [326, 344] on img at bounding box center [332, 334] width 24 height 24
select select "5630"
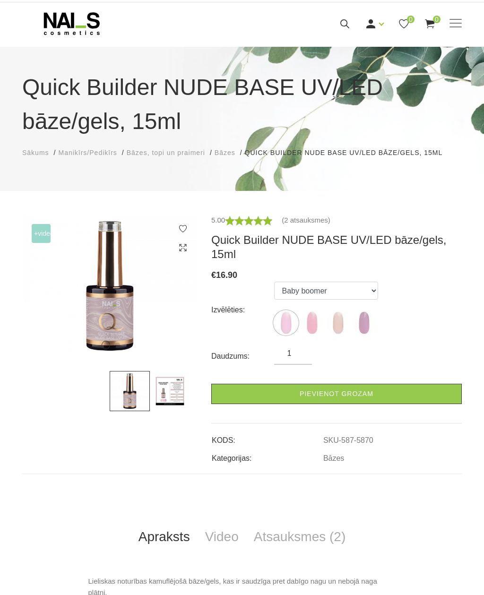
scroll to position [7, 0]
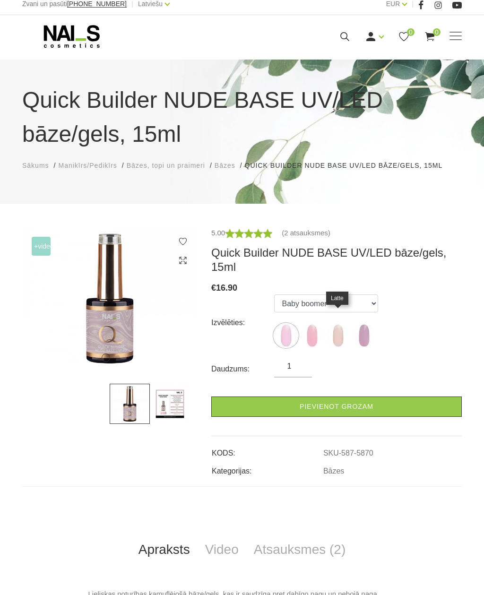
click at [339, 324] on img at bounding box center [338, 336] width 24 height 24
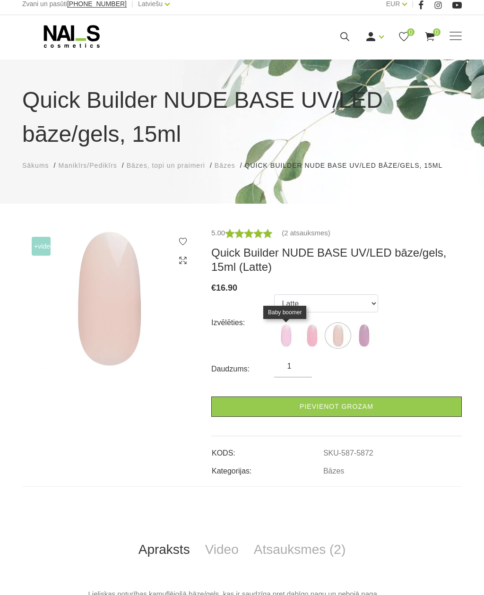
click at [282, 333] on img at bounding box center [286, 336] width 24 height 24
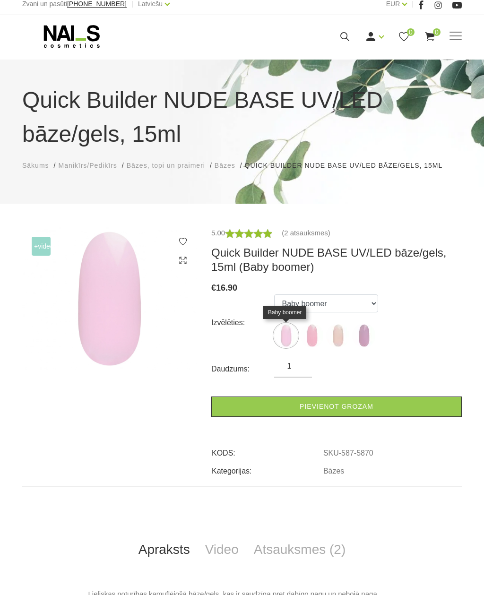
click at [311, 338] on img at bounding box center [312, 336] width 24 height 24
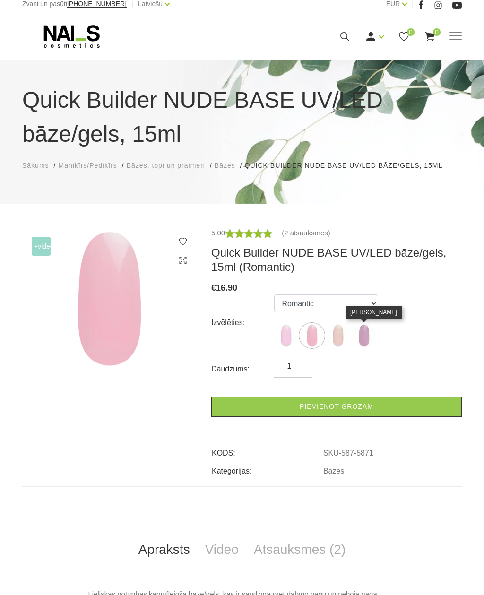
click at [359, 338] on img at bounding box center [364, 336] width 24 height 24
select select "6011"
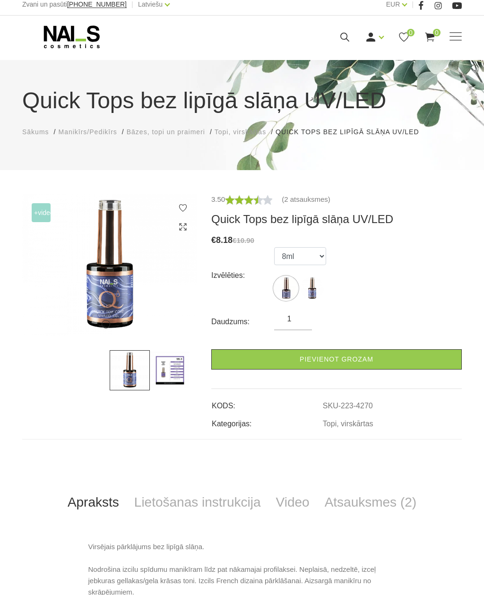
scroll to position [27, 0]
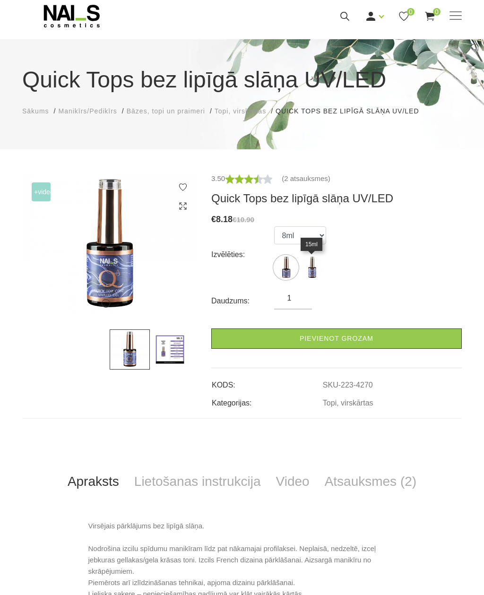
click at [308, 269] on img at bounding box center [312, 268] width 24 height 24
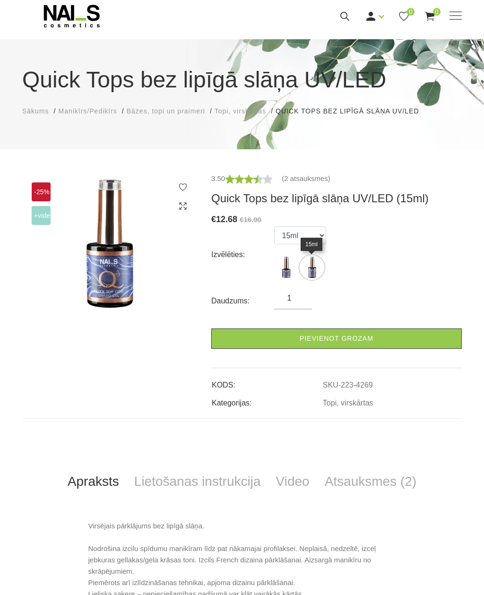
click at [284, 276] on img at bounding box center [286, 268] width 24 height 24
select select "4270"
